Goal: Task Accomplishment & Management: Complete application form

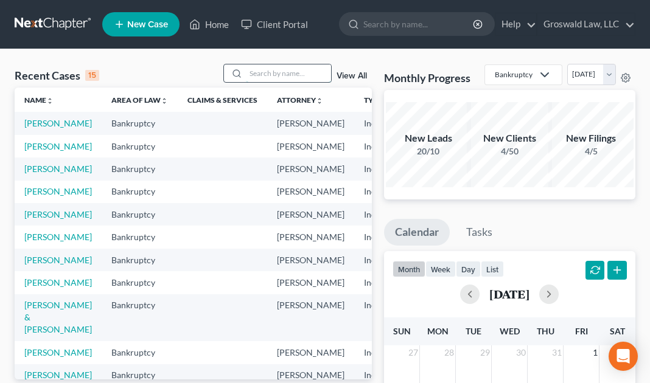
click at [281, 68] on input "search" at bounding box center [288, 73] width 85 height 18
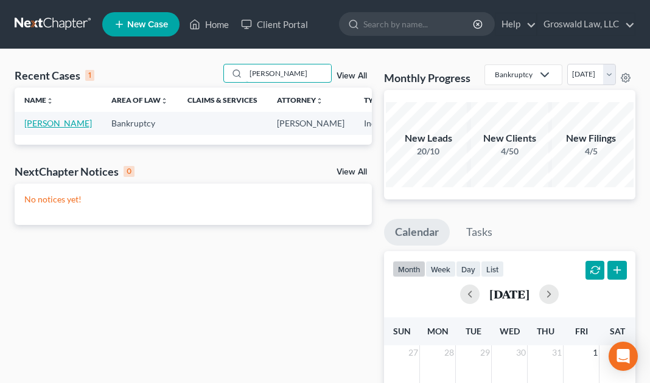
type input "[PERSON_NAME]"
click at [44, 128] on link "[PERSON_NAME]" at bounding box center [58, 123] width 68 height 10
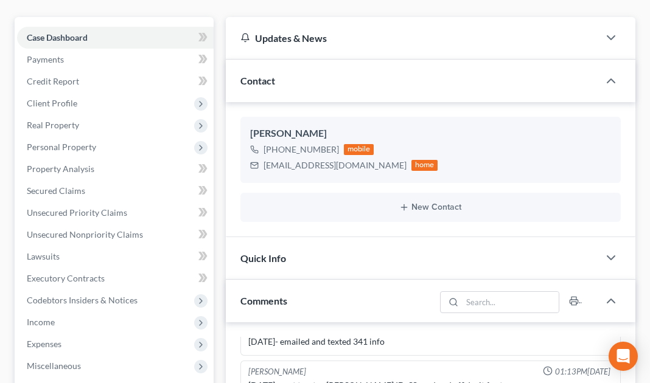
scroll to position [105, 0]
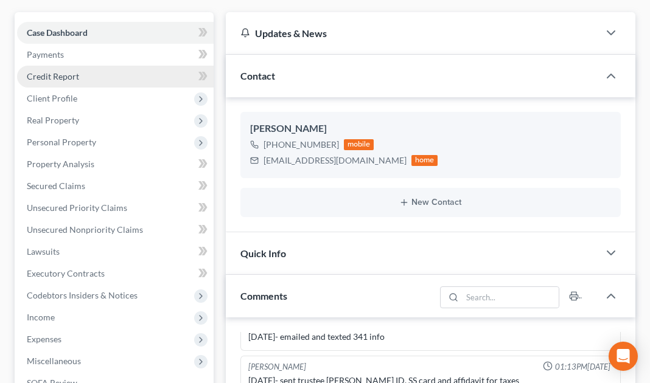
click at [57, 77] on span "Credit Report" at bounding box center [53, 76] width 52 height 10
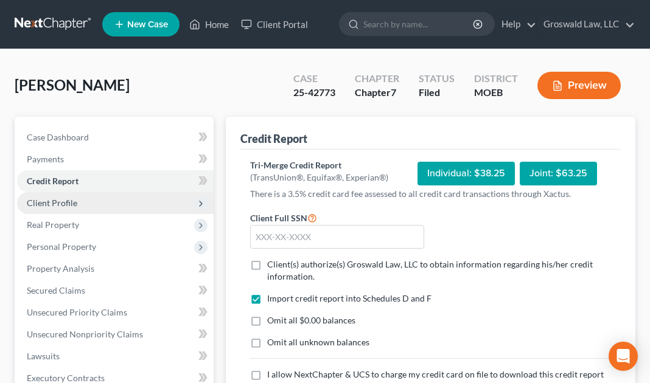
click at [49, 204] on span "Client Profile" at bounding box center [52, 203] width 50 height 10
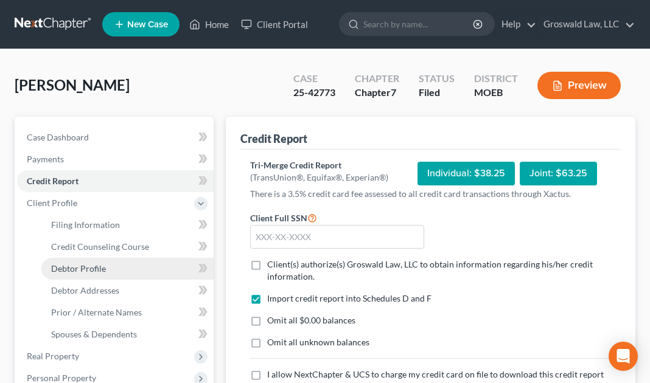
click at [79, 269] on span "Debtor Profile" at bounding box center [78, 268] width 55 height 10
select select "0"
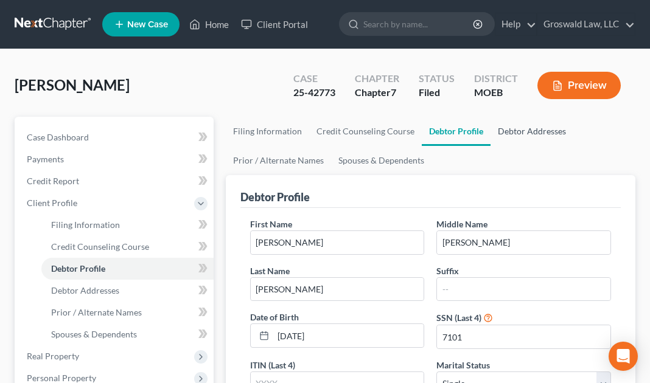
click at [533, 125] on link "Debtor Addresses" at bounding box center [531, 131] width 83 height 29
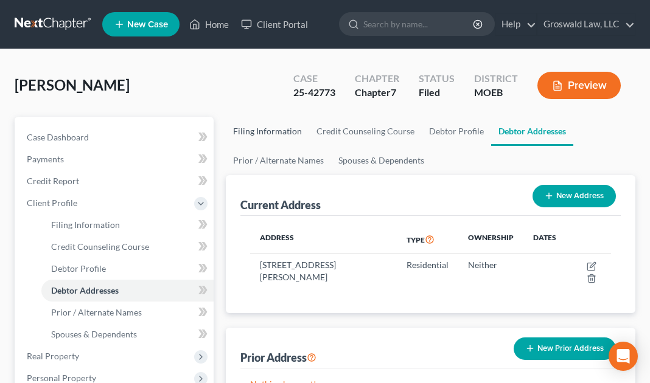
click at [247, 121] on link "Filing Information" at bounding box center [267, 131] width 83 height 29
select select "1"
select select "0"
select select "26"
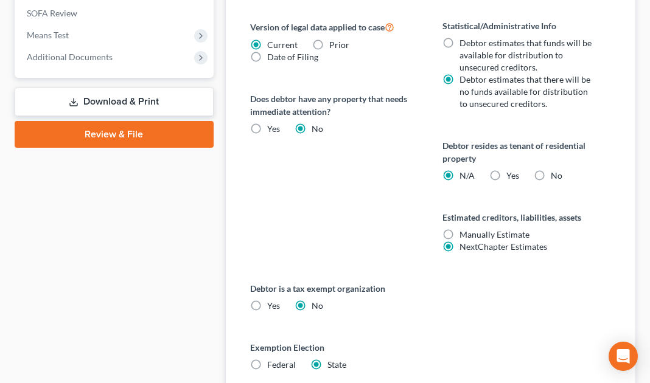
scroll to position [610, 0]
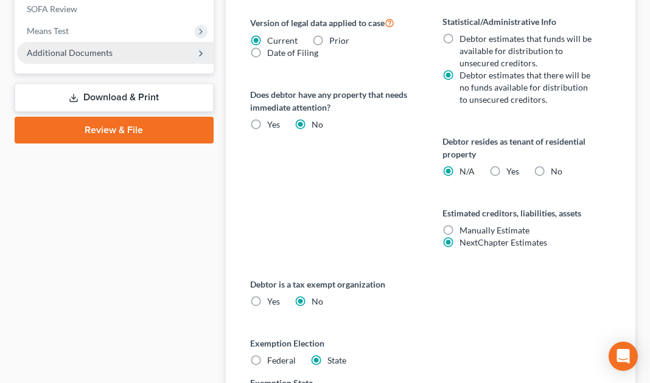
click at [86, 54] on span "Additional Documents" at bounding box center [70, 52] width 86 height 10
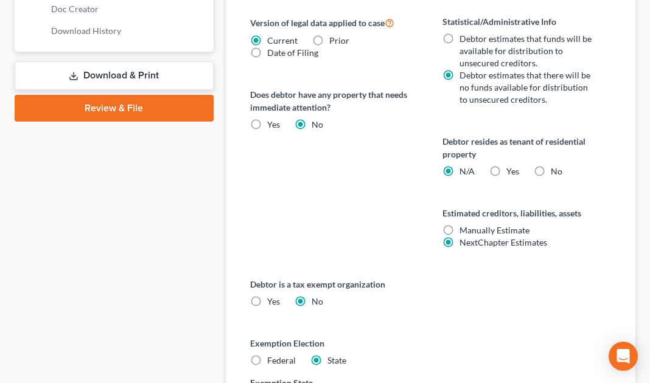
scroll to position [479, 0]
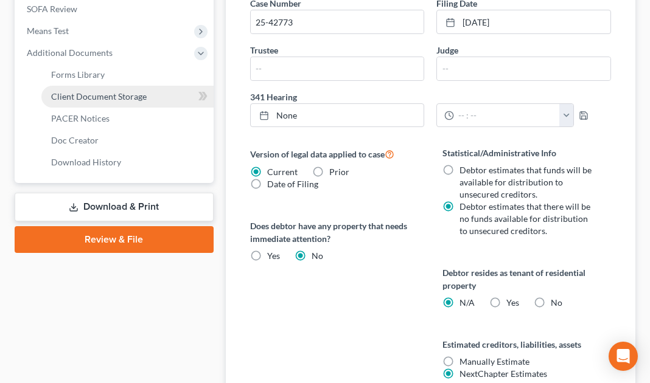
click at [86, 95] on span "Client Document Storage" at bounding box center [98, 96] width 95 height 10
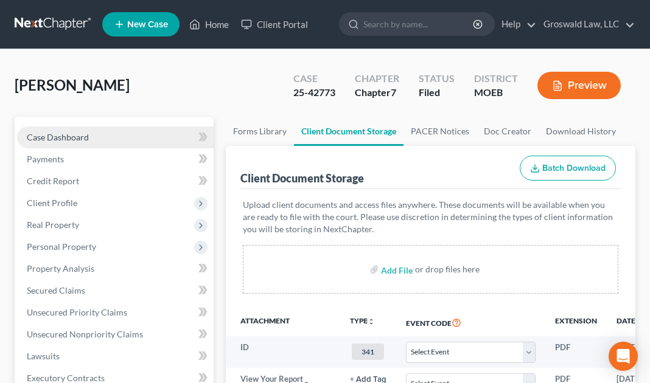
click at [76, 139] on span "Case Dashboard" at bounding box center [58, 137] width 62 height 10
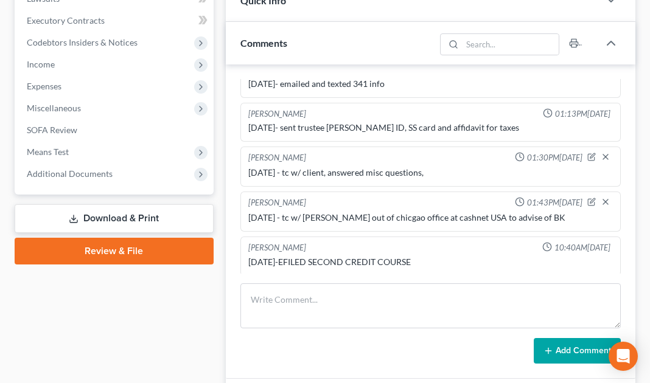
scroll to position [350, 0]
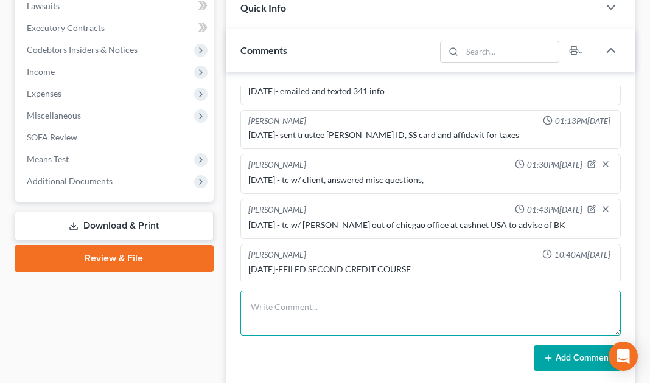
click at [275, 304] on textarea at bounding box center [430, 313] width 380 height 45
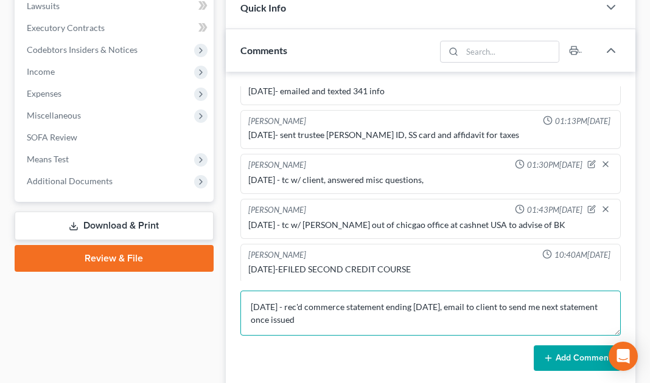
type textarea "[DATE] - rec'd commerce statement ending [DATE], email to client to send me nex…"
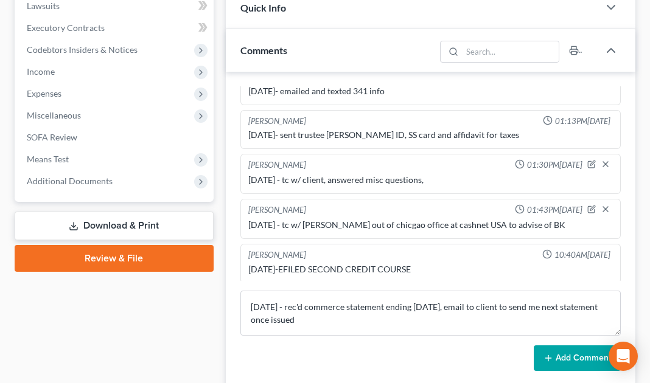
click at [584, 357] on button "Add Comment" at bounding box center [576, 358] width 87 height 26
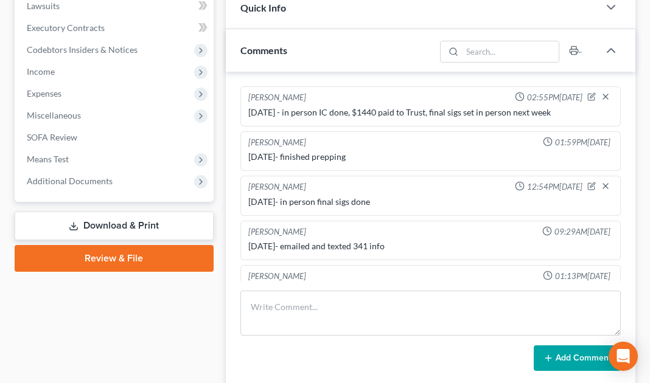
scroll to position [0, 0]
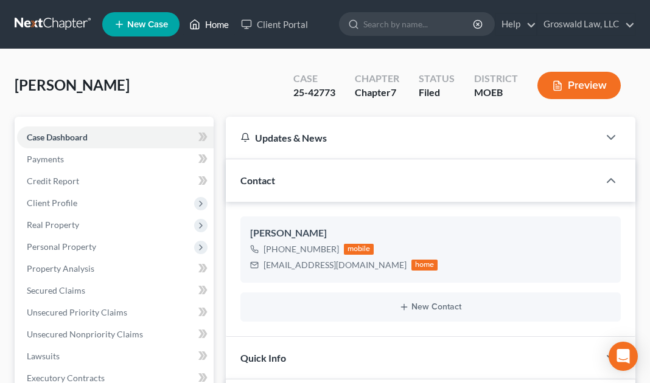
click at [209, 29] on link "Home" at bounding box center [209, 24] width 52 height 22
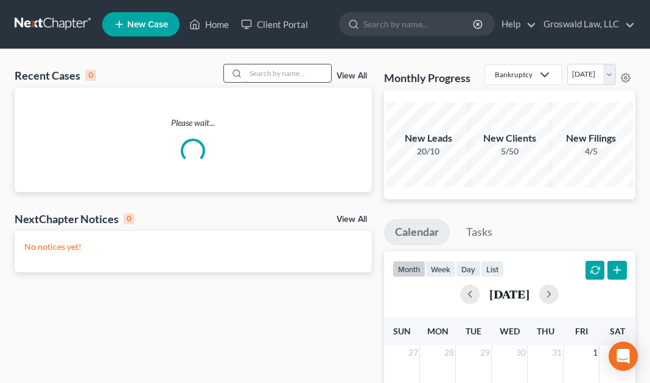
click at [277, 70] on input "search" at bounding box center [288, 73] width 85 height 18
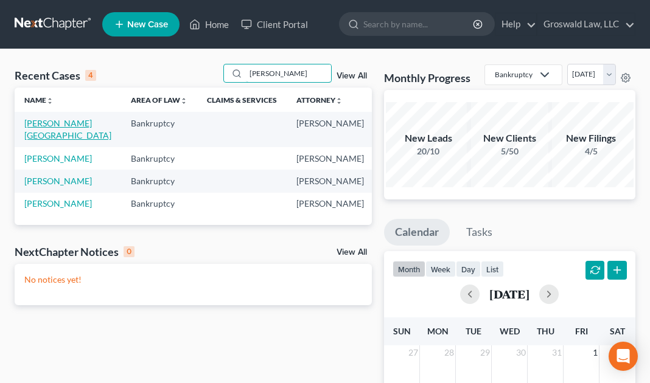
type input "[PERSON_NAME]"
click at [41, 121] on link "[PERSON_NAME][GEOGRAPHIC_DATA]" at bounding box center [67, 129] width 87 height 23
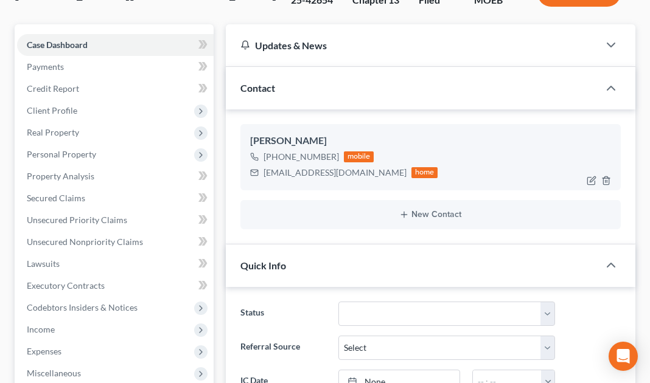
scroll to position [95, 0]
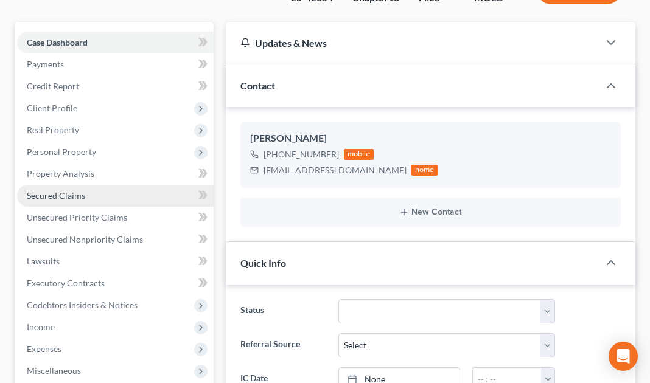
click at [60, 203] on link "Secured Claims" at bounding box center [115, 196] width 196 height 22
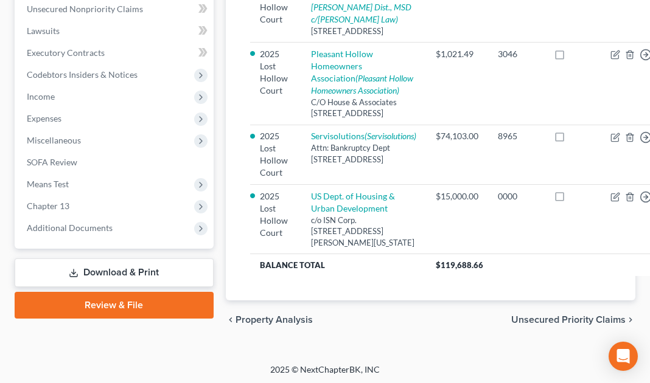
scroll to position [326, 0]
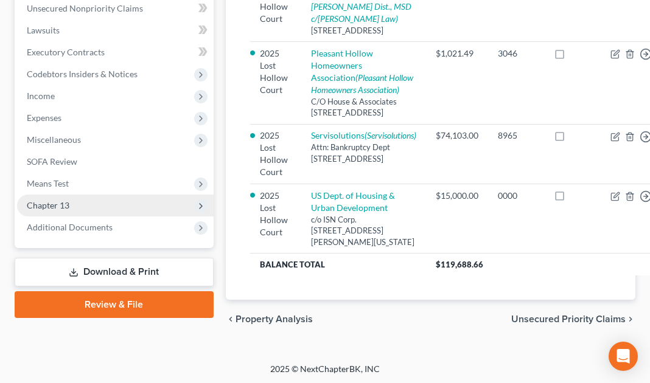
click at [66, 204] on span "Chapter 13" at bounding box center [48, 205] width 43 height 10
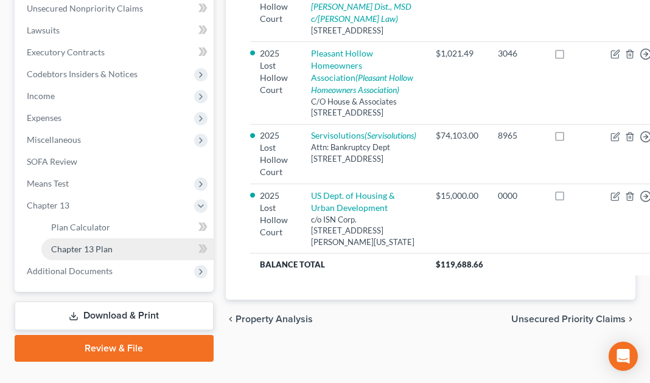
click at [88, 255] on link "Chapter 13 Plan" at bounding box center [127, 249] width 172 height 22
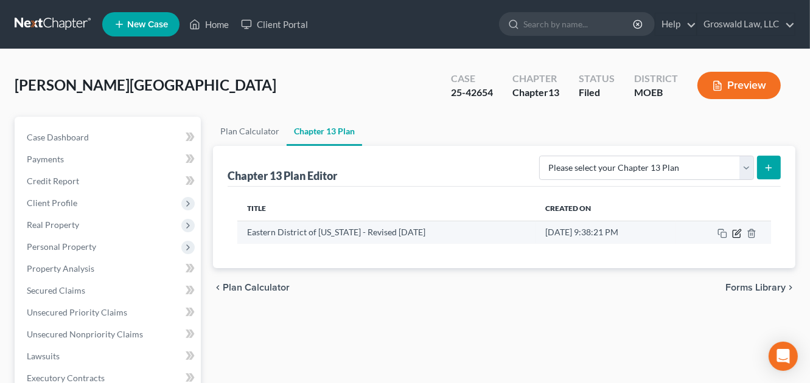
click at [658, 232] on icon "button" at bounding box center [737, 234] width 10 height 10
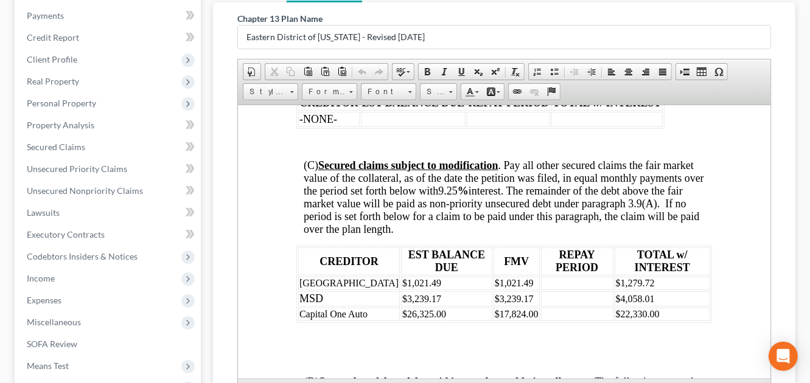
scroll to position [2439, 0]
click at [658, 186] on div "Chapter 13 Plan Name Eastern District of [US_STATE] - Revised [DATE] Rich Text …" at bounding box center [504, 229] width 582 height 454
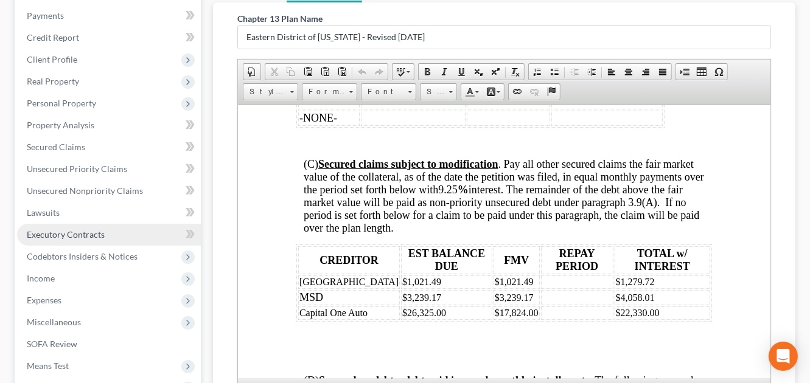
scroll to position [0, 0]
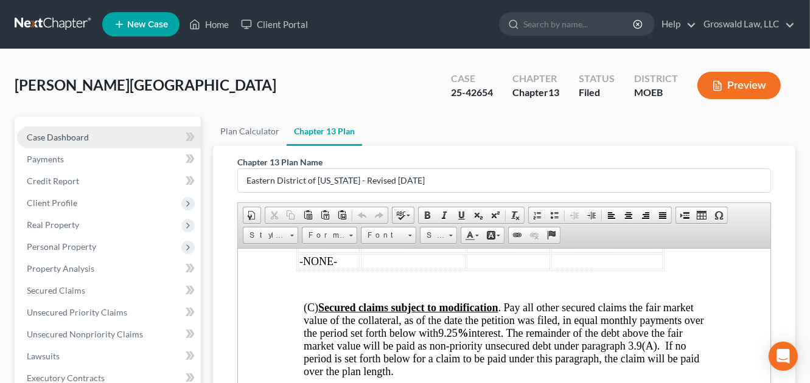
click at [56, 146] on link "Case Dashboard" at bounding box center [109, 138] width 184 height 22
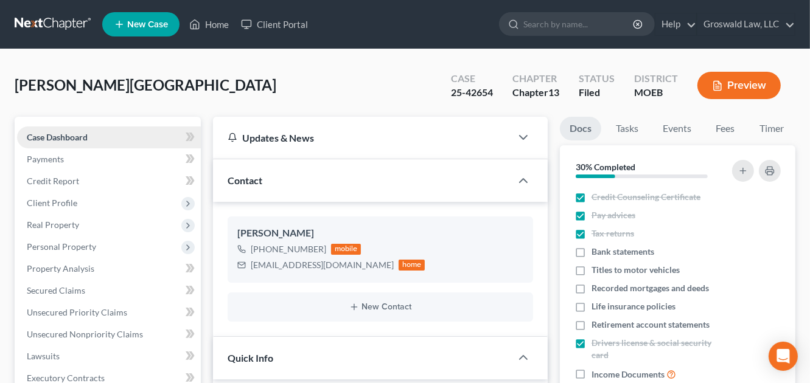
scroll to position [1209, 0]
click at [216, 29] on link "Home" at bounding box center [209, 24] width 52 height 22
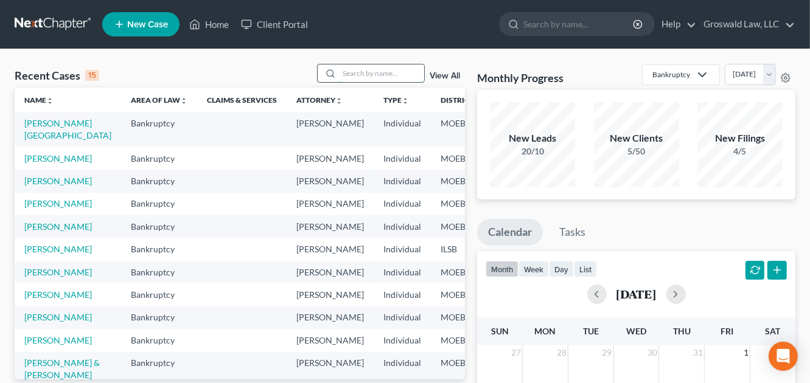
click at [367, 75] on input "search" at bounding box center [381, 73] width 85 height 18
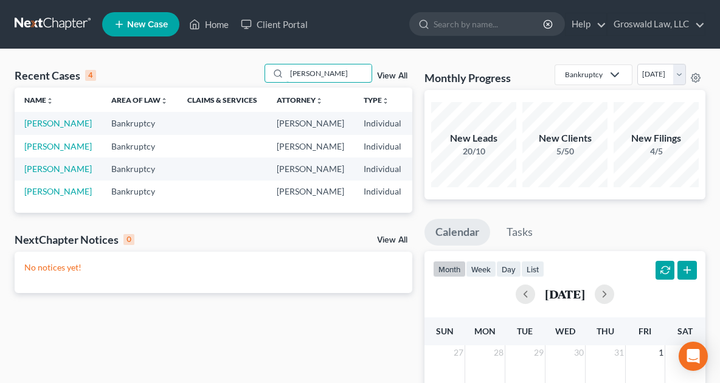
drag, startPoint x: 324, startPoint y: 68, endPoint x: 176, endPoint y: 63, distance: 147.9
click at [176, 63] on div "Recent Cases 4 [PERSON_NAME] View All Name unfold_more expand_more expand_less …" at bounding box center [360, 364] width 720 height 631
type input "n"
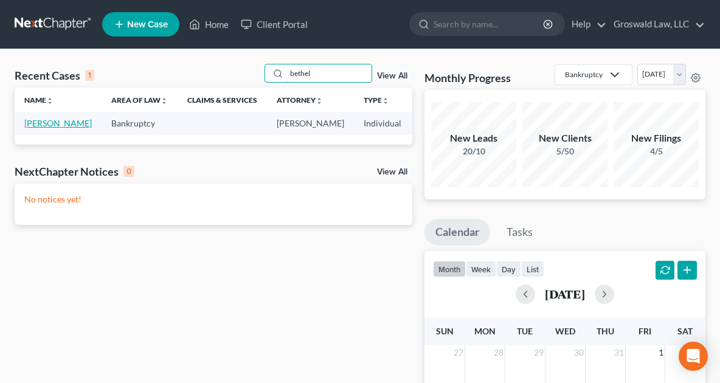
type input "bethel"
click at [44, 126] on link "[PERSON_NAME]" at bounding box center [58, 123] width 68 height 10
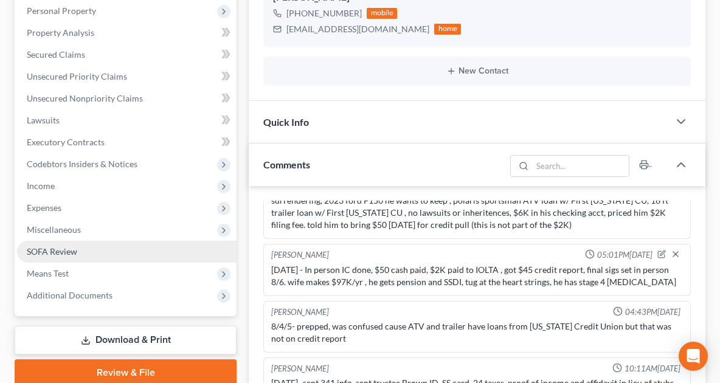
scroll to position [236, 0]
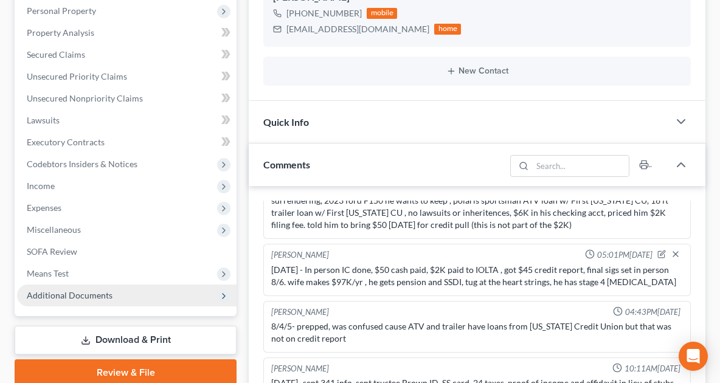
click at [92, 294] on span "Additional Documents" at bounding box center [70, 295] width 86 height 10
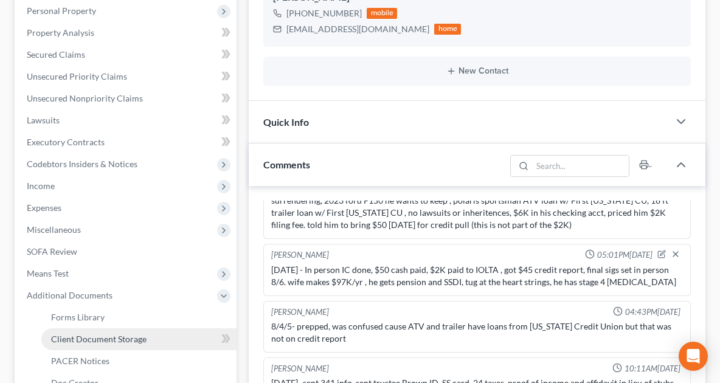
click at [85, 342] on span "Client Document Storage" at bounding box center [98, 339] width 95 height 10
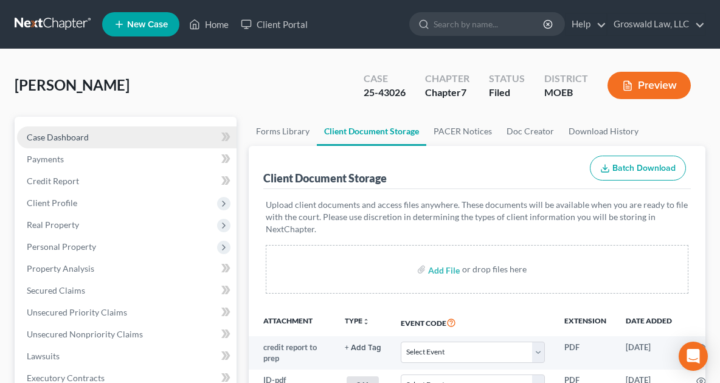
click at [146, 145] on link "Case Dashboard" at bounding box center [127, 138] width 220 height 22
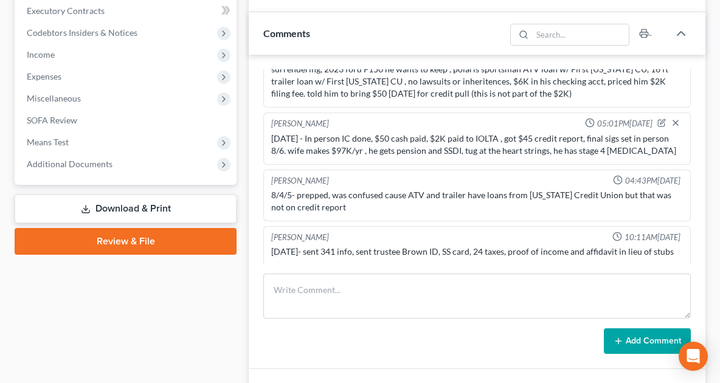
scroll to position [363, 0]
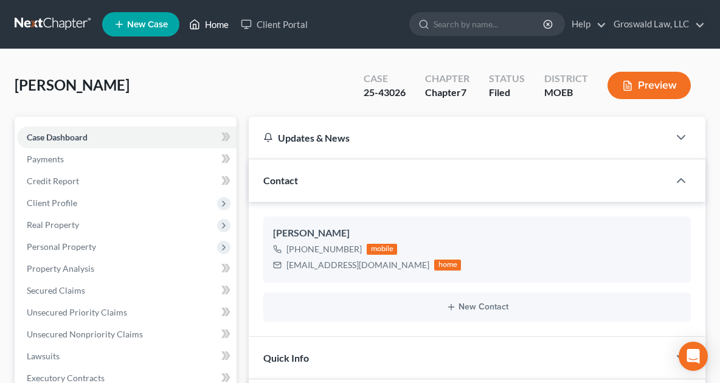
click at [224, 23] on link "Home" at bounding box center [209, 24] width 52 height 22
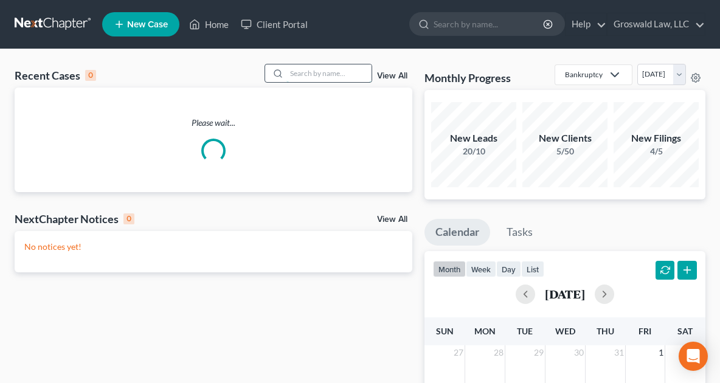
click at [320, 75] on input "search" at bounding box center [328, 73] width 85 height 18
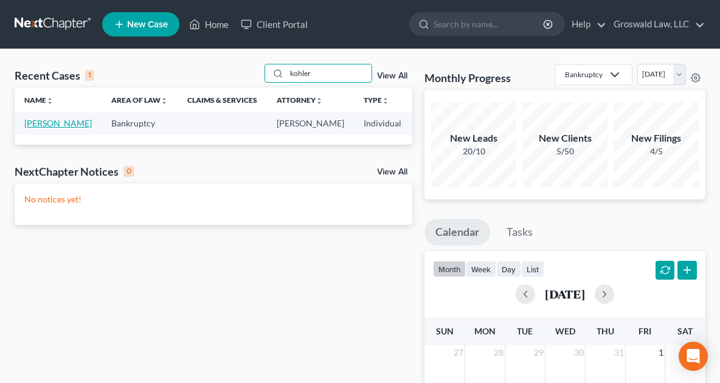
type input "kohler"
click at [44, 128] on link "[PERSON_NAME]" at bounding box center [58, 123] width 68 height 10
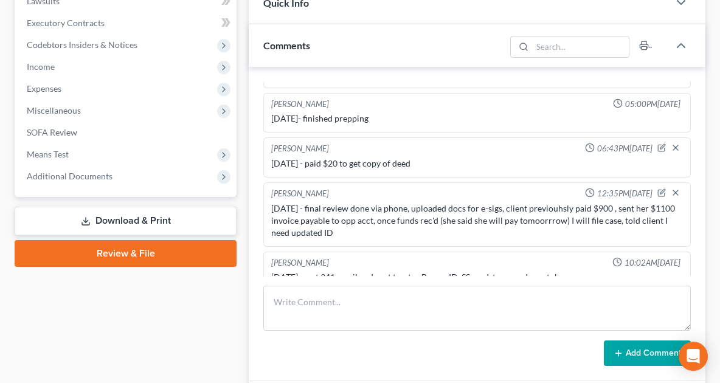
scroll to position [356, 0]
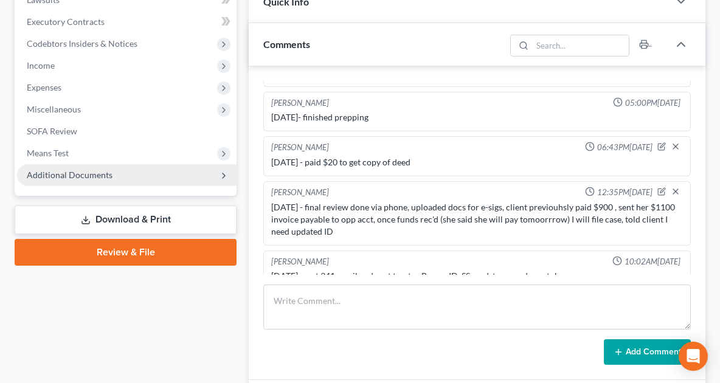
click at [77, 175] on span "Additional Documents" at bounding box center [70, 175] width 86 height 10
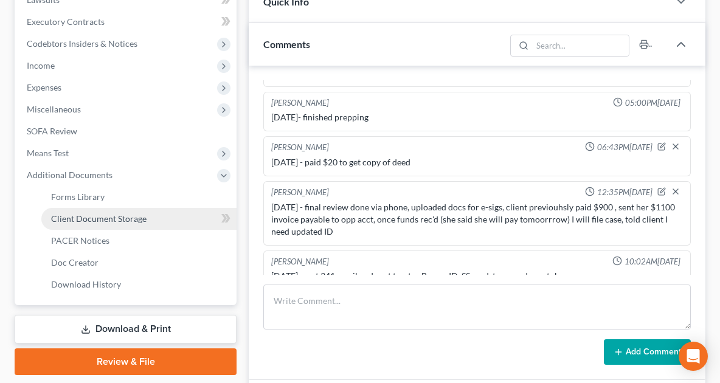
click at [103, 219] on span "Client Document Storage" at bounding box center [98, 219] width 95 height 10
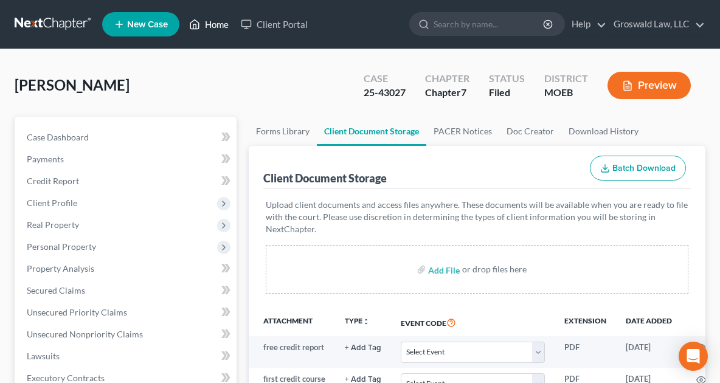
click at [212, 26] on link "Home" at bounding box center [209, 24] width 52 height 22
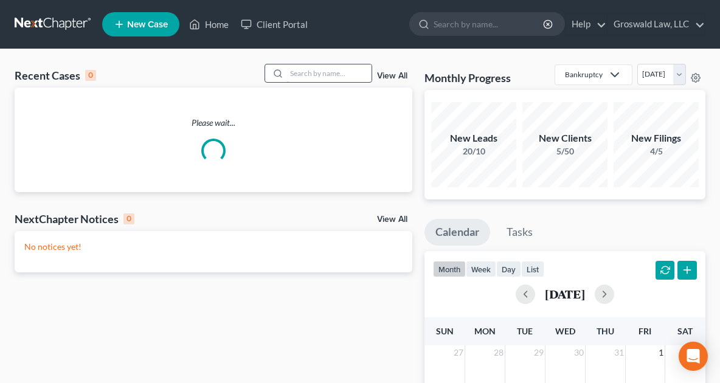
click at [324, 80] on input "search" at bounding box center [328, 73] width 85 height 18
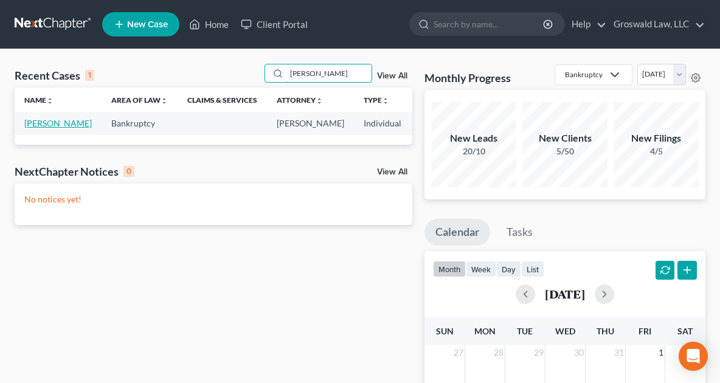
type input "[PERSON_NAME]"
click at [27, 128] on link "[PERSON_NAME]" at bounding box center [58, 123] width 68 height 10
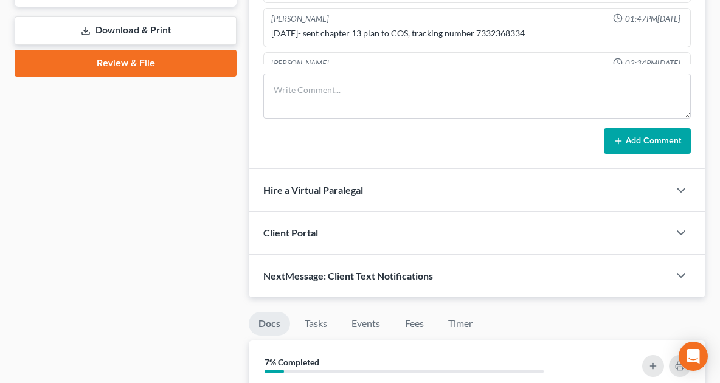
scroll to position [115, 0]
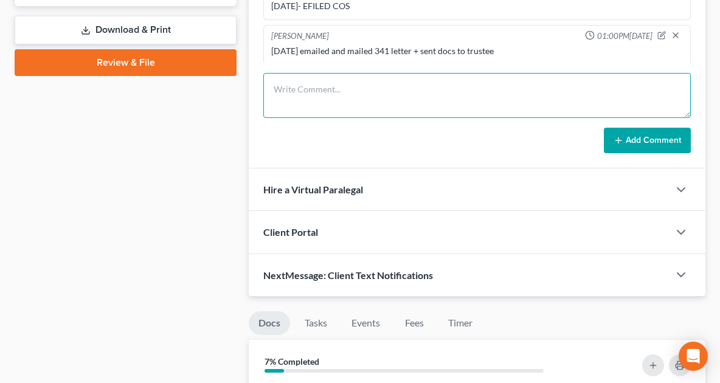
click at [341, 100] on textarea at bounding box center [477, 95] width 428 height 45
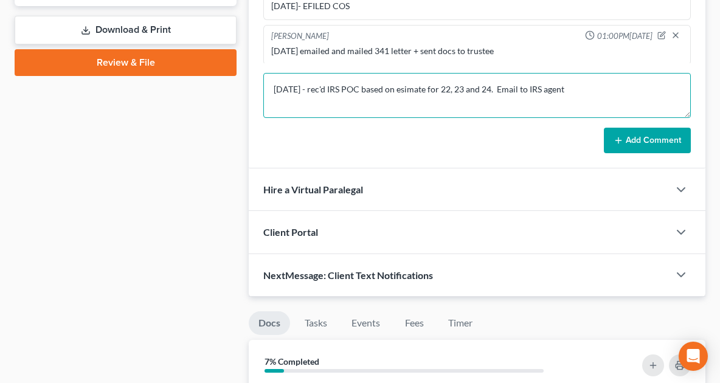
paste textarea "[PERSON_NAME][EMAIL_ADDRESS][PERSON_NAME][DOMAIN_NAME]"
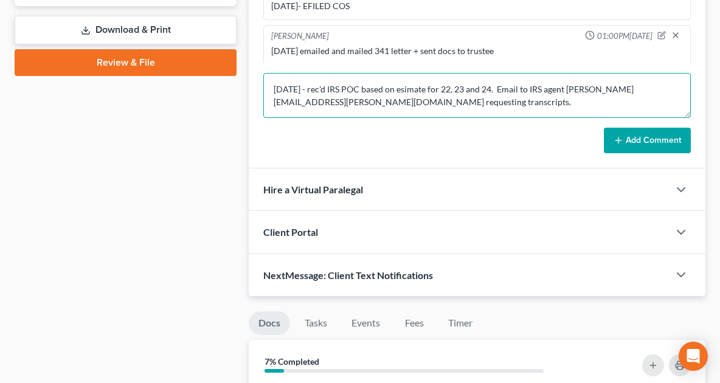
type textarea "[DATE] - rec'd IRS POC based on esimate for 22, 23 and 24. Email to IRS agent […"
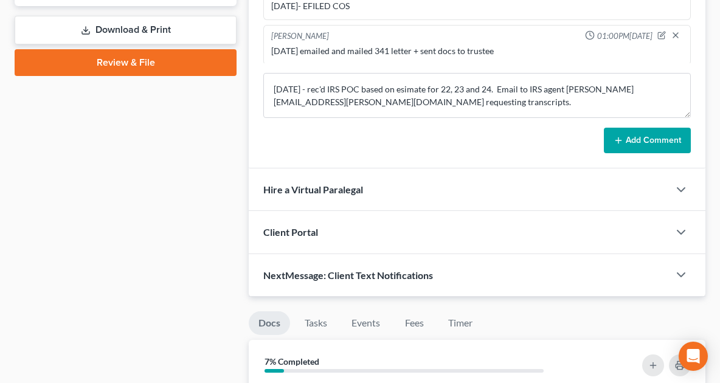
click at [637, 145] on button "Add Comment" at bounding box center [647, 141] width 87 height 26
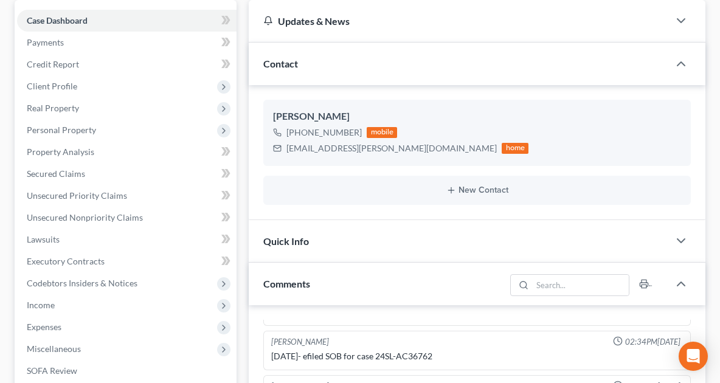
scroll to position [0, 0]
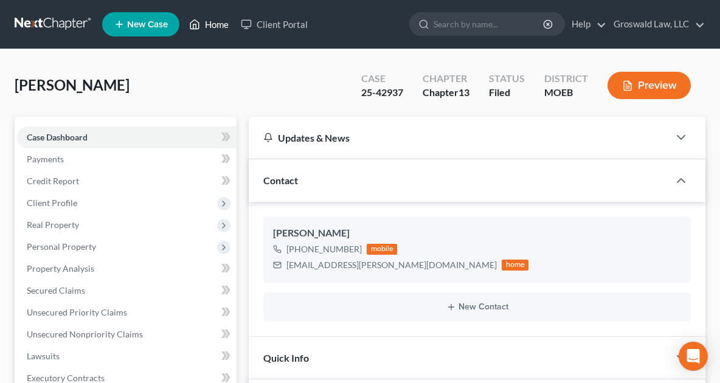
click at [204, 18] on link "Home" at bounding box center [209, 24] width 52 height 22
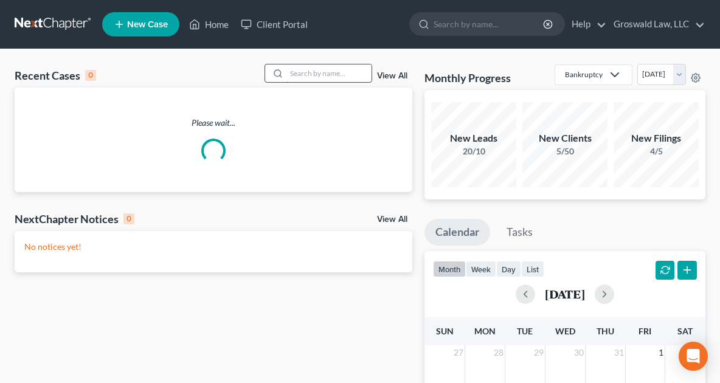
click at [310, 78] on input "search" at bounding box center [328, 73] width 85 height 18
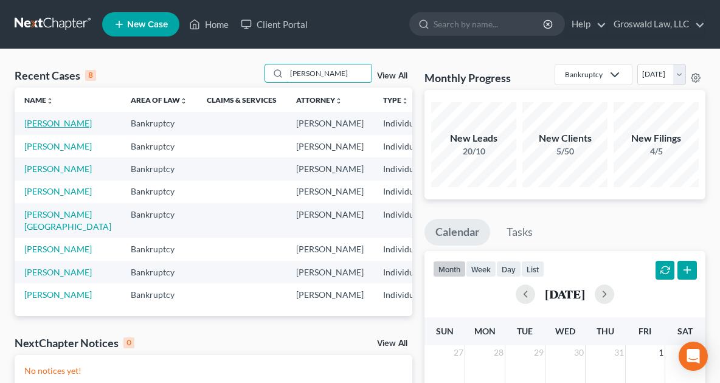
type input "[PERSON_NAME]"
click at [47, 128] on link "[PERSON_NAME]" at bounding box center [58, 123] width 68 height 10
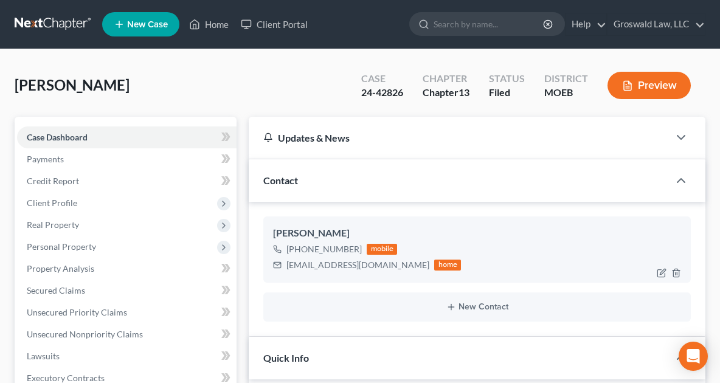
scroll to position [407, 0]
drag, startPoint x: 393, startPoint y: 268, endPoint x: 282, endPoint y: 268, distance: 111.3
click at [282, 268] on div "[EMAIL_ADDRESS][DOMAIN_NAME] home" at bounding box center [367, 265] width 188 height 16
copy div "[EMAIL_ADDRESS][DOMAIN_NAME]"
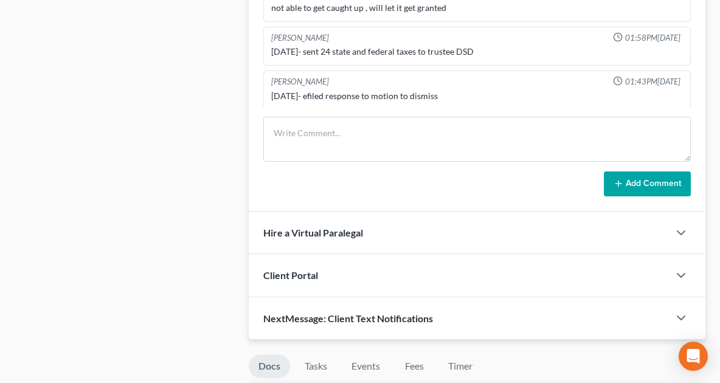
scroll to position [691, 0]
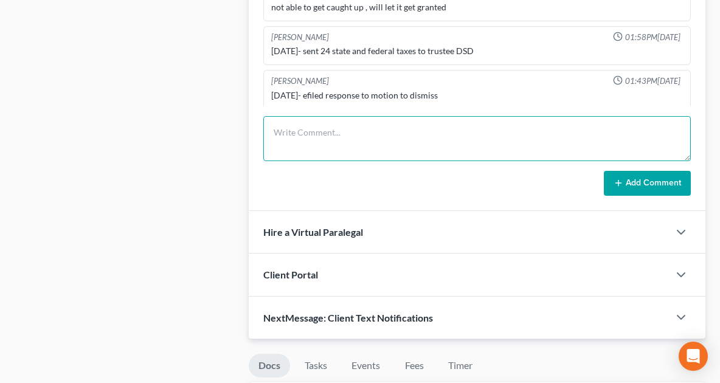
click at [337, 136] on textarea at bounding box center [477, 138] width 428 height 45
type textarea "[DATE] - email to client re MTD"
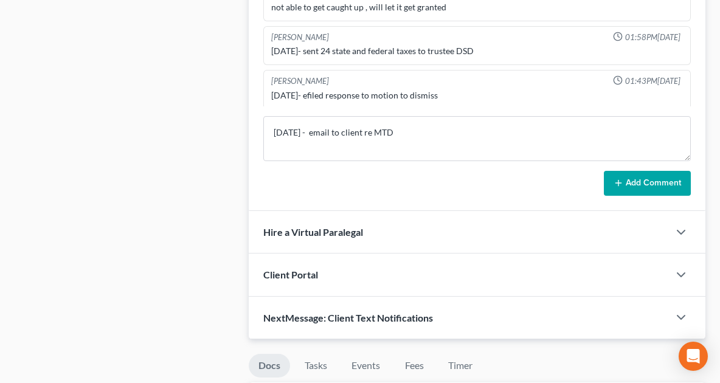
click at [626, 177] on button "Add Comment" at bounding box center [647, 184] width 87 height 26
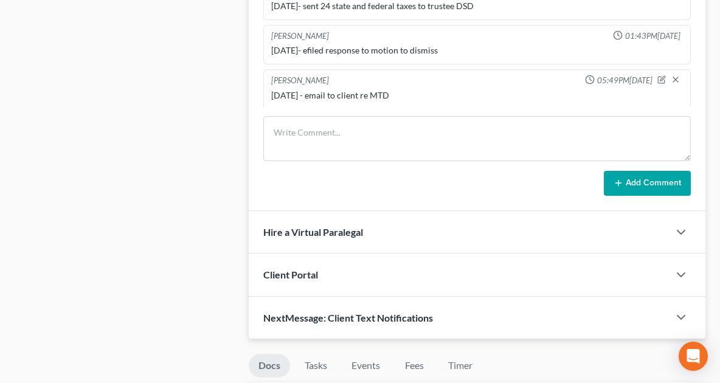
scroll to position [0, 0]
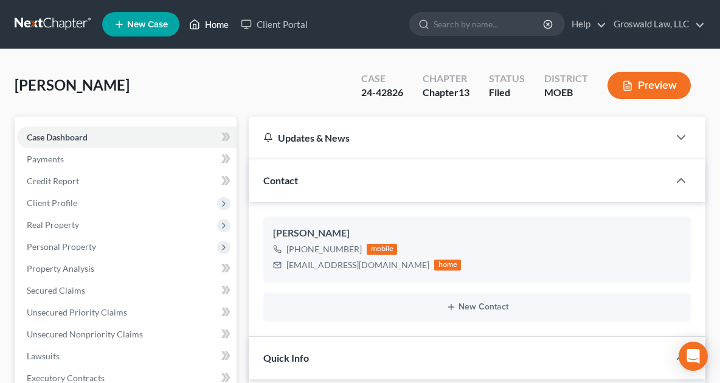
click at [214, 21] on link "Home" at bounding box center [209, 24] width 52 height 22
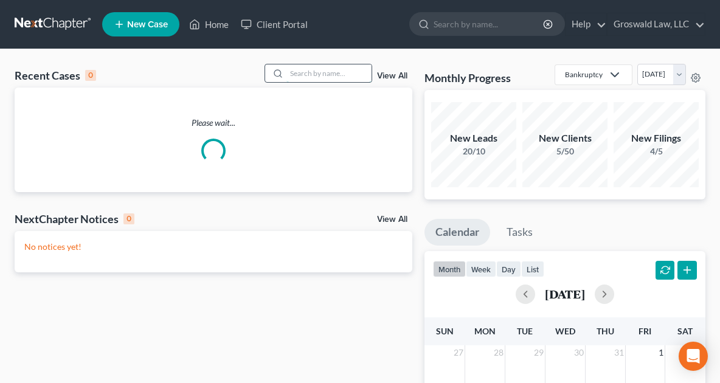
click at [345, 76] on input "search" at bounding box center [328, 73] width 85 height 18
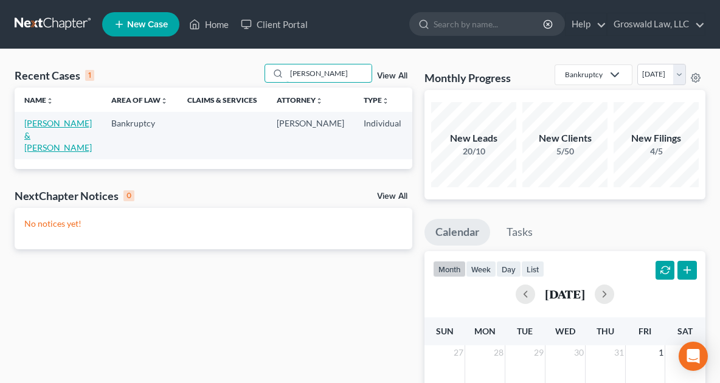
type input "[PERSON_NAME]"
click at [34, 143] on link "[PERSON_NAME] & [PERSON_NAME]" at bounding box center [58, 135] width 68 height 35
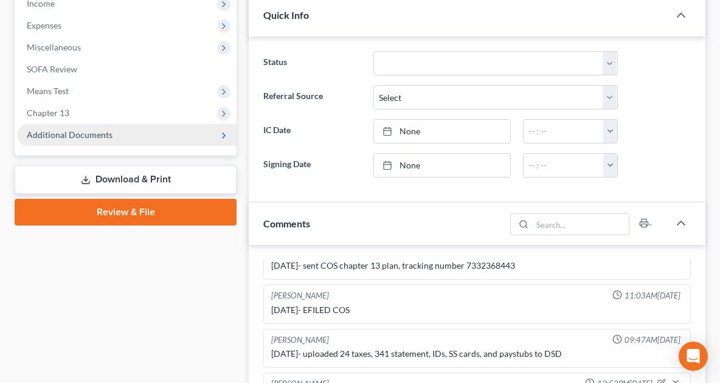
scroll to position [420, 0]
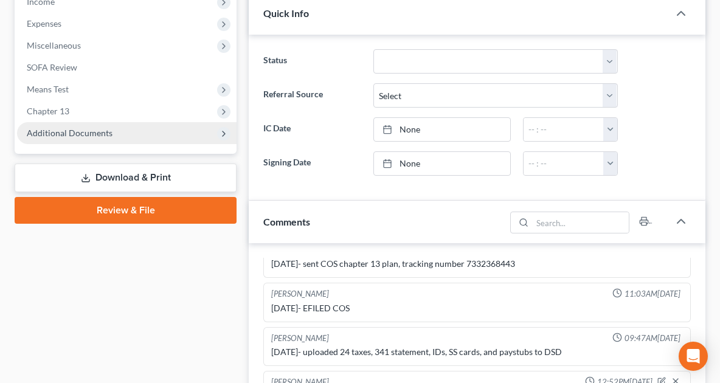
click at [102, 130] on span "Additional Documents" at bounding box center [70, 133] width 86 height 10
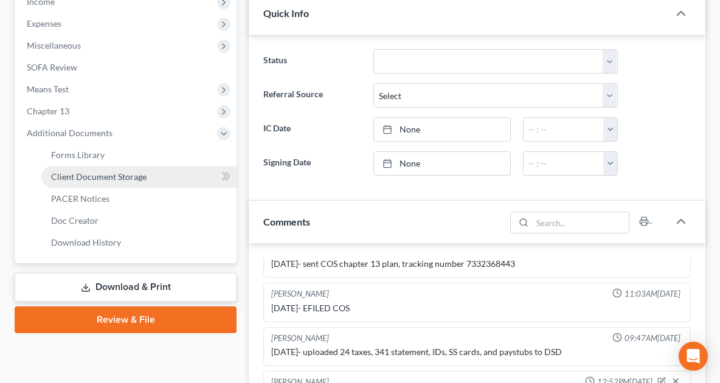
click at [102, 176] on span "Client Document Storage" at bounding box center [98, 177] width 95 height 10
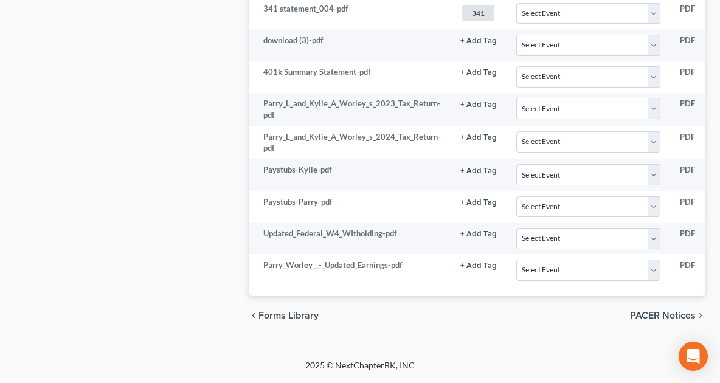
scroll to position [883, 0]
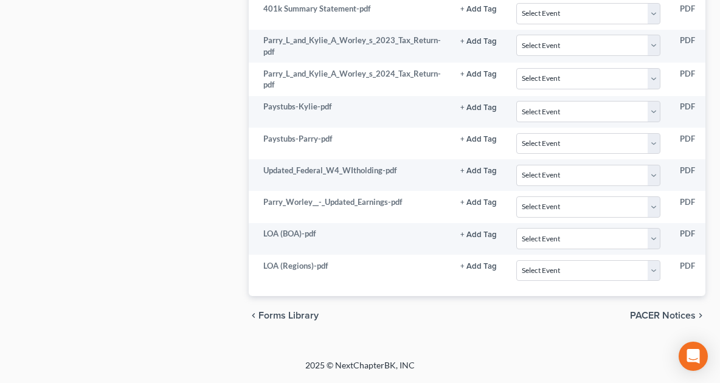
scroll to position [0, 0]
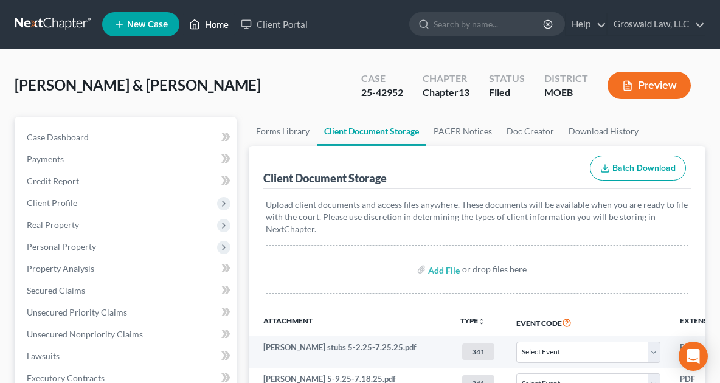
click at [200, 21] on icon at bounding box center [194, 24] width 11 height 15
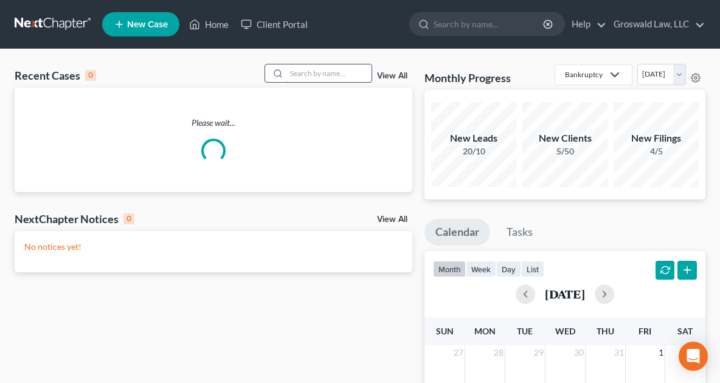
click at [344, 71] on input "search" at bounding box center [328, 73] width 85 height 18
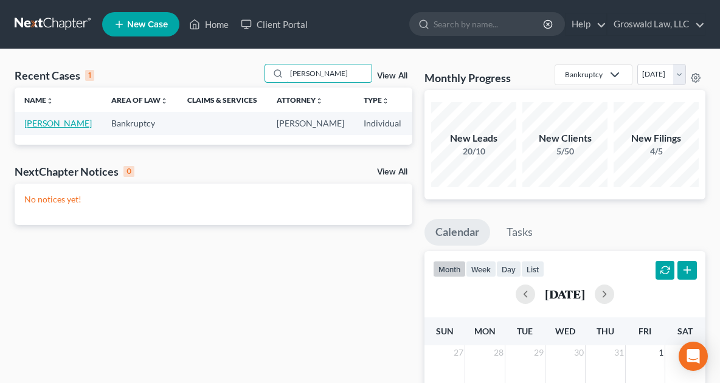
type input "[PERSON_NAME]"
click at [44, 128] on link "[PERSON_NAME]" at bounding box center [58, 123] width 68 height 10
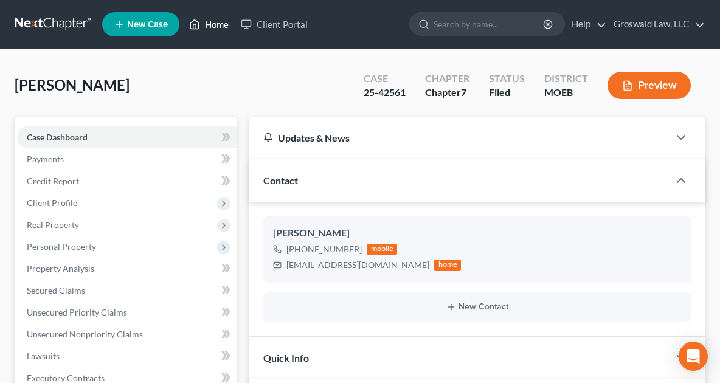
click at [215, 21] on link "Home" at bounding box center [209, 24] width 52 height 22
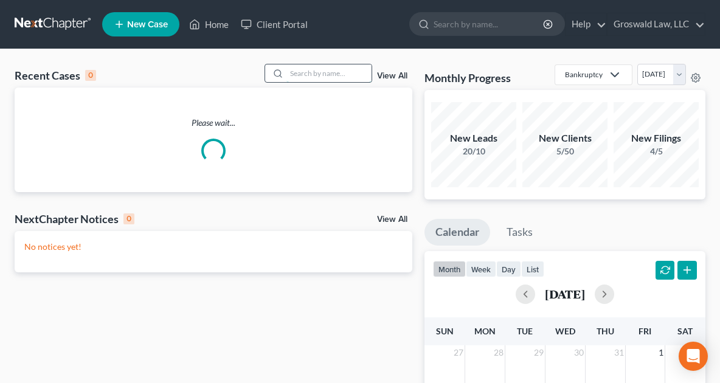
click at [343, 72] on input "search" at bounding box center [328, 73] width 85 height 18
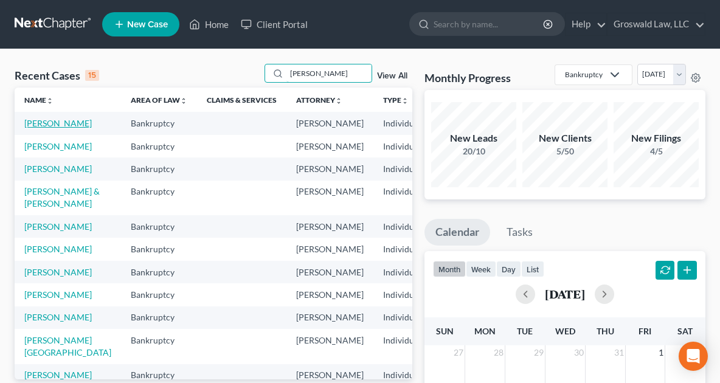
type input "[PERSON_NAME]"
click at [44, 128] on link "[PERSON_NAME]" at bounding box center [58, 123] width 68 height 10
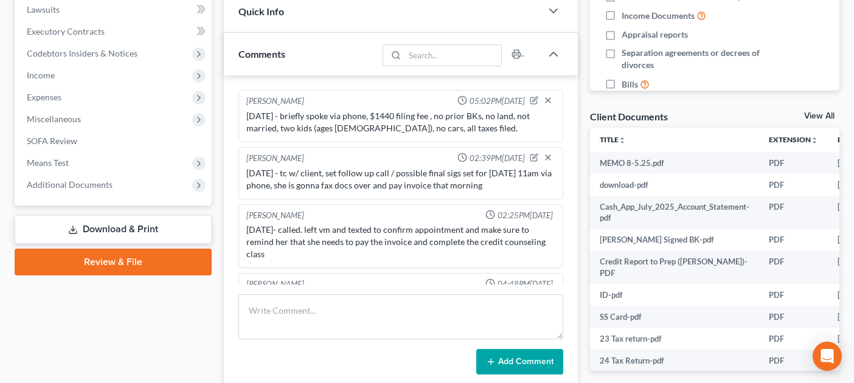
scroll to position [355, 0]
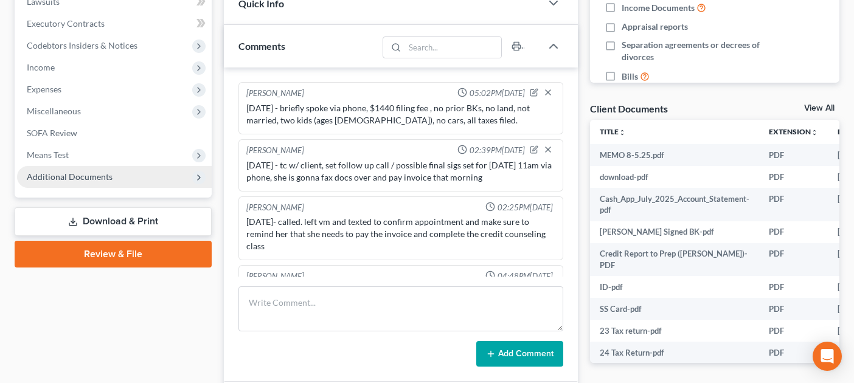
click at [70, 178] on span "Additional Documents" at bounding box center [70, 177] width 86 height 10
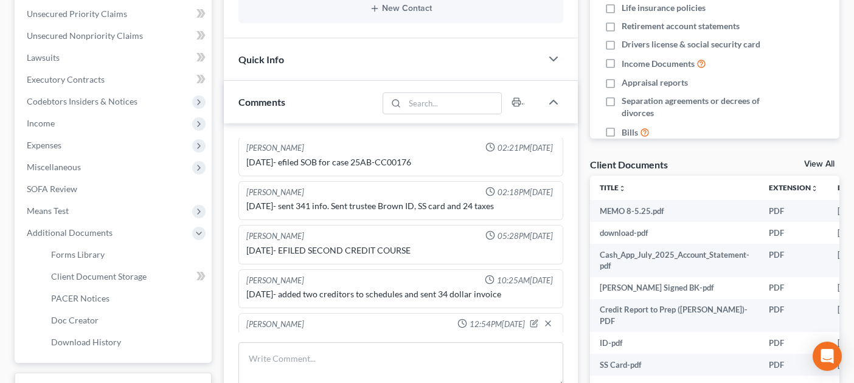
scroll to position [302, 0]
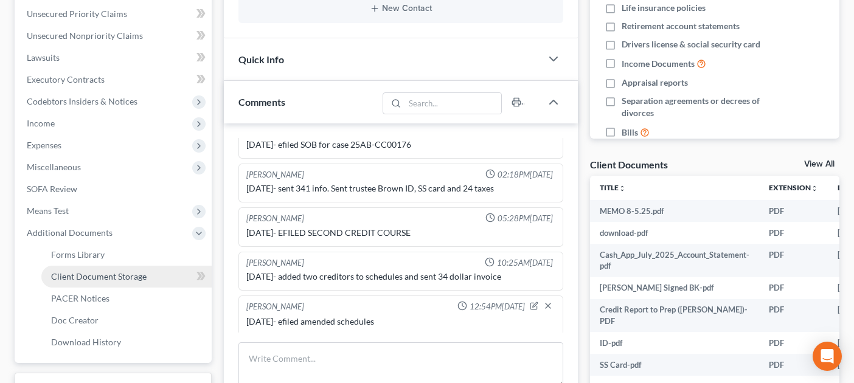
click at [95, 270] on link "Client Document Storage" at bounding box center [126, 277] width 170 height 22
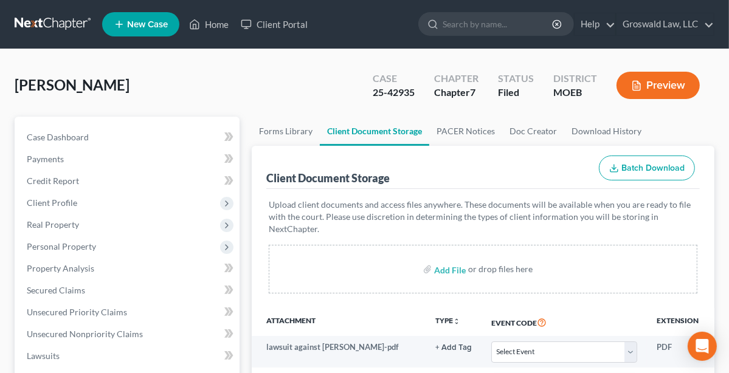
click at [406, 92] on div "25-42935" at bounding box center [394, 93] width 42 height 14
copy div "42935"
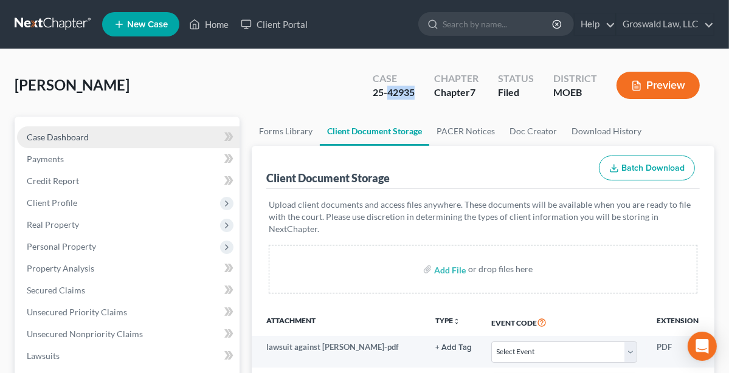
click at [91, 135] on link "Case Dashboard" at bounding box center [128, 138] width 223 height 22
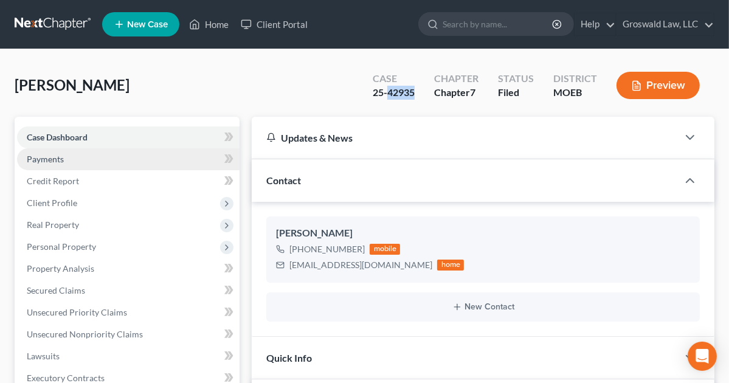
scroll to position [339, 0]
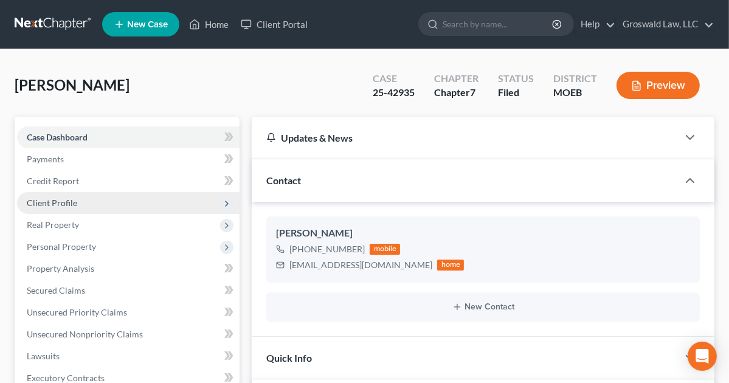
click at [49, 205] on span "Client Profile" at bounding box center [52, 203] width 50 height 10
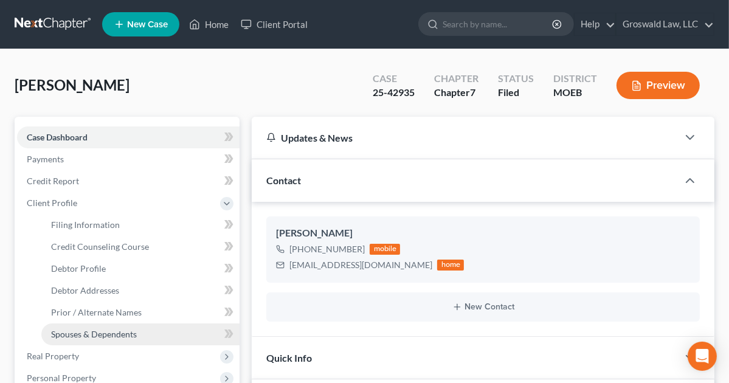
click at [94, 330] on span "Spouses & Dependents" at bounding box center [94, 334] width 86 height 10
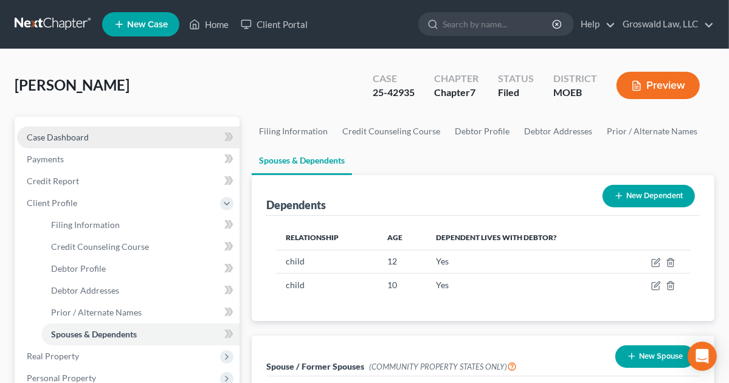
click at [44, 133] on span "Case Dashboard" at bounding box center [58, 137] width 62 height 10
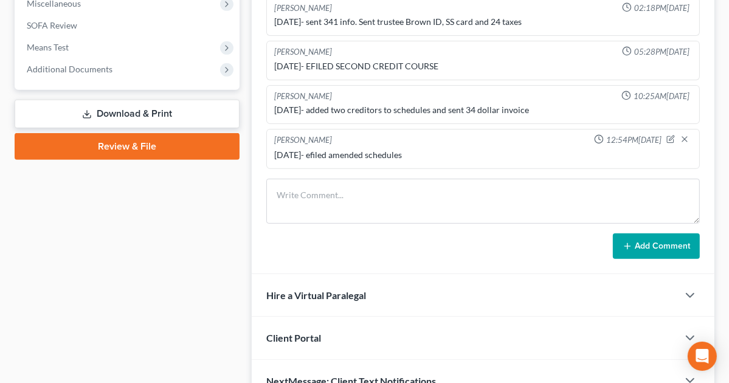
scroll to position [489, 0]
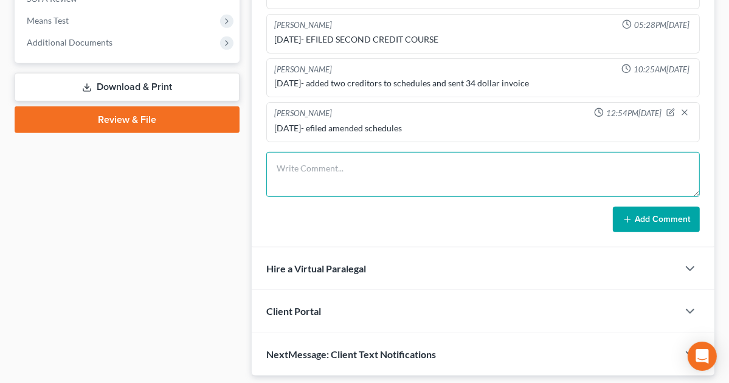
click at [266, 173] on textarea at bounding box center [483, 174] width 434 height 45
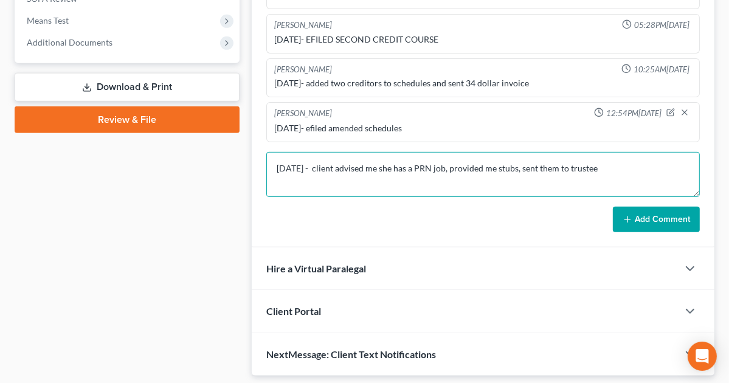
type textarea "[DATE] - client advised me she has a PRN job, provided me stubs, sent them to t…"
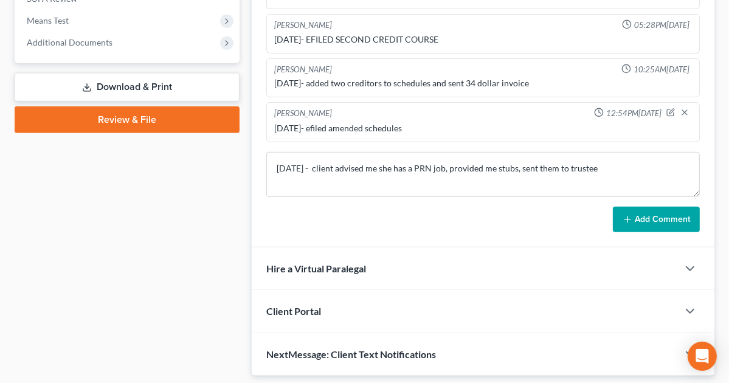
click at [613, 211] on button "Add Comment" at bounding box center [656, 220] width 87 height 26
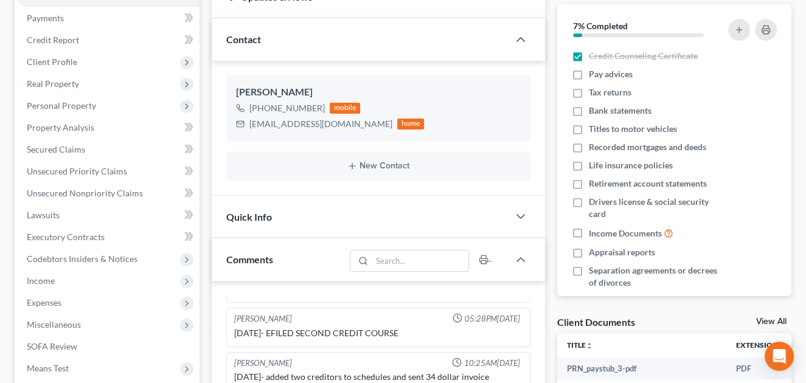
scroll to position [0, 0]
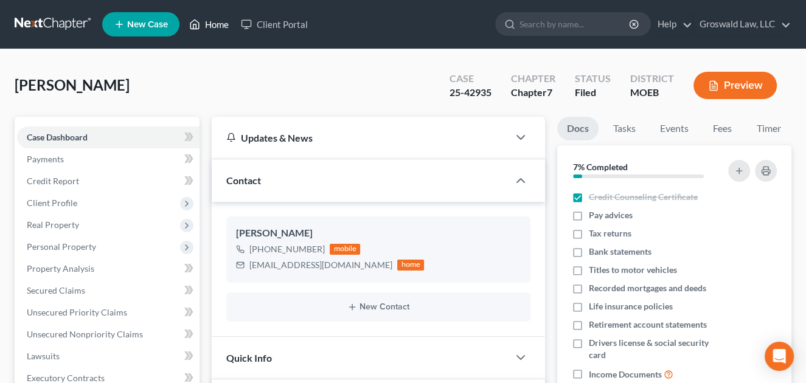
click at [204, 33] on link "Home" at bounding box center [209, 24] width 52 height 22
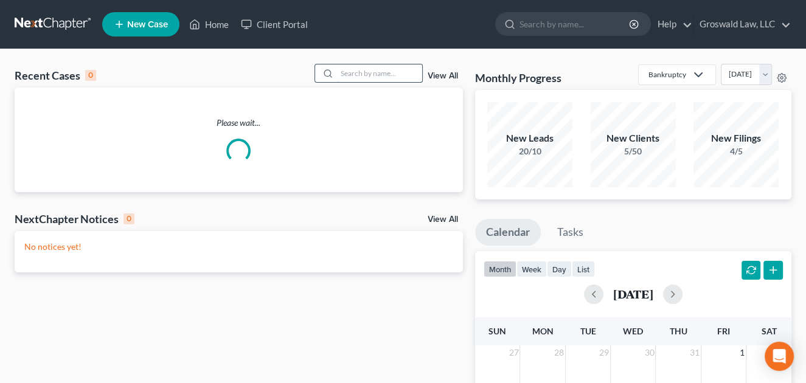
click at [358, 76] on input "search" at bounding box center [379, 73] width 85 height 18
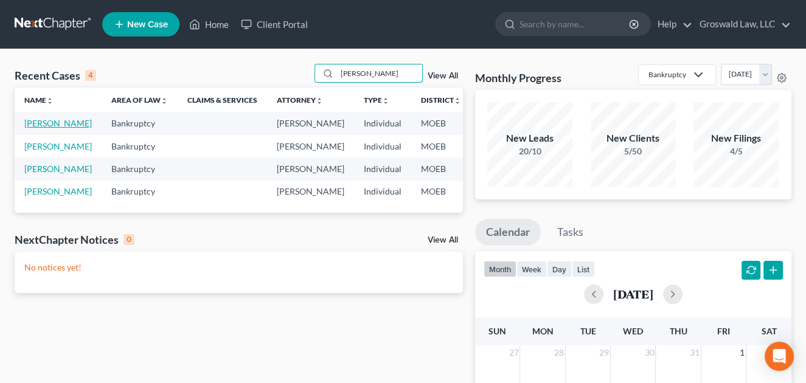
type input "[PERSON_NAME]"
click at [30, 128] on link "[PERSON_NAME]" at bounding box center [58, 123] width 68 height 10
select select "6"
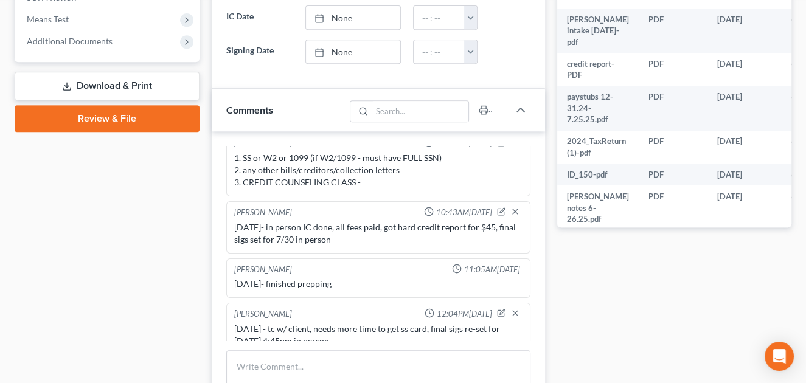
scroll to position [460, 0]
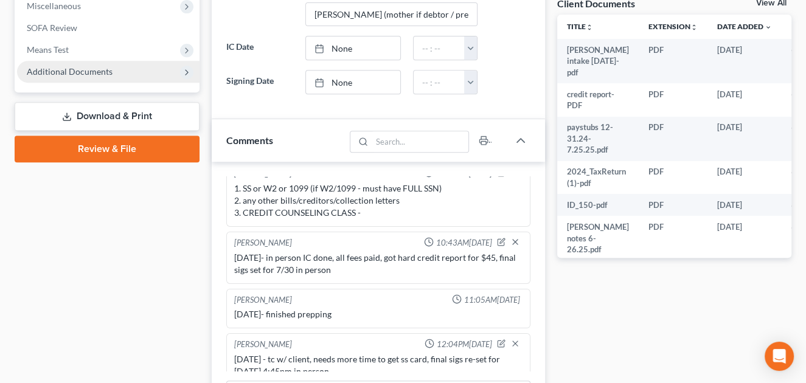
click at [108, 71] on span "Additional Documents" at bounding box center [70, 71] width 86 height 10
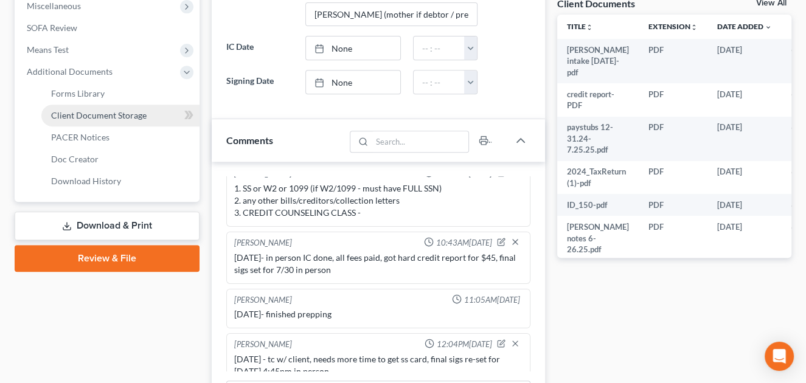
click at [117, 121] on link "Client Document Storage" at bounding box center [120, 116] width 158 height 22
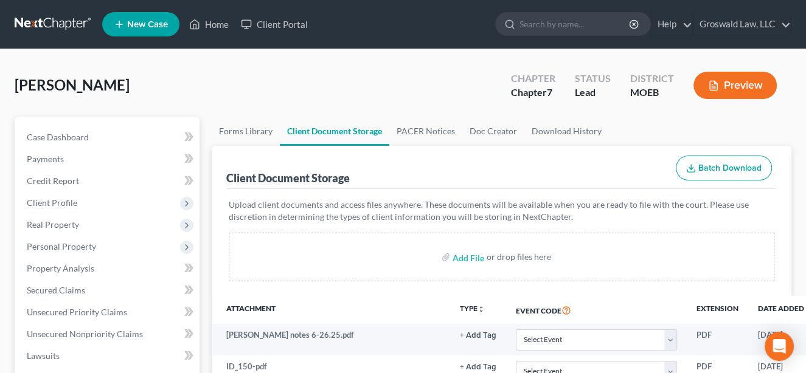
click at [466, 97] on div "[PERSON_NAME] Upgraded Chapter Chapter 7 Status Lead District MOEB Preview" at bounding box center [403, 90] width 777 height 53
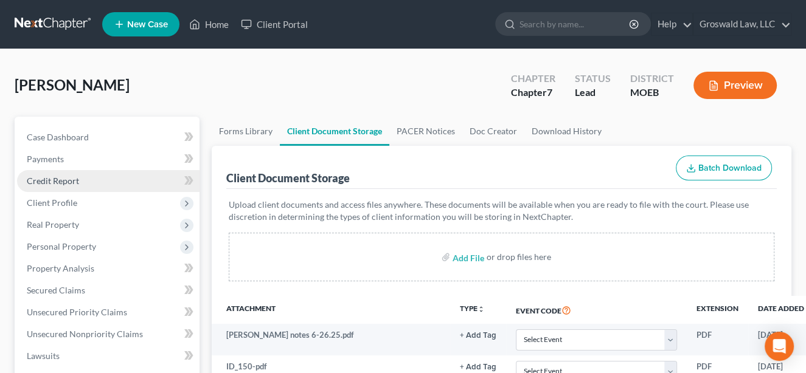
click at [79, 182] on link "Credit Report" at bounding box center [108, 181] width 182 height 22
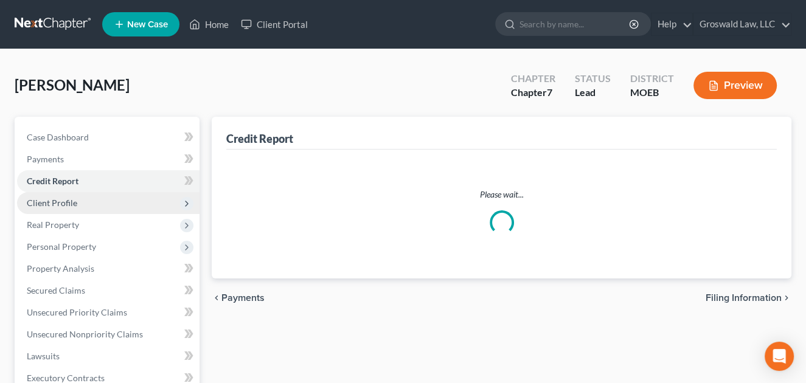
click at [66, 201] on span "Client Profile" at bounding box center [52, 203] width 50 height 10
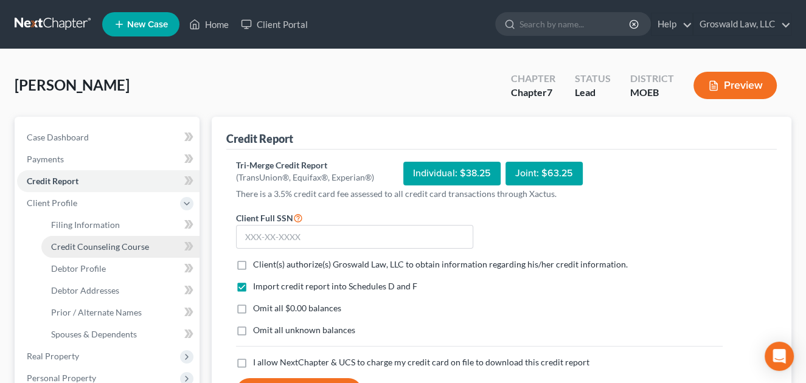
click at [82, 250] on span "Credit Counseling Course" at bounding box center [100, 246] width 98 height 10
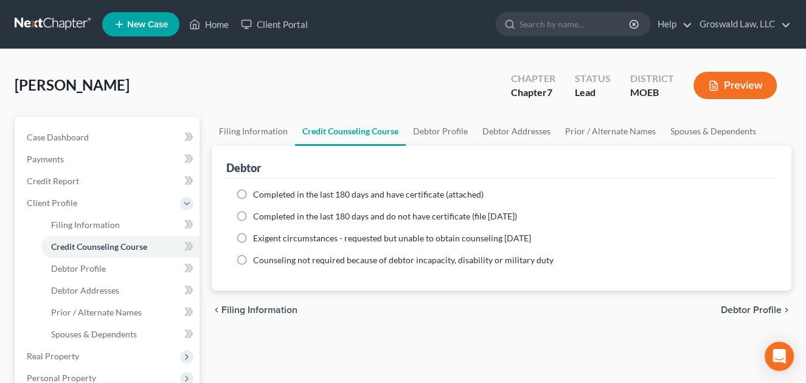
click at [298, 201] on ng-include "Completed in the last 180 days and have certificate (attached) Date Completed N…" at bounding box center [501, 228] width 531 height 78
click at [253, 194] on label "Completed in the last 180 days and have certificate (attached)" at bounding box center [368, 195] width 231 height 12
click at [258, 194] on input "Completed in the last 180 days and have certificate (attached)" at bounding box center [262, 193] width 8 height 8
radio input "true"
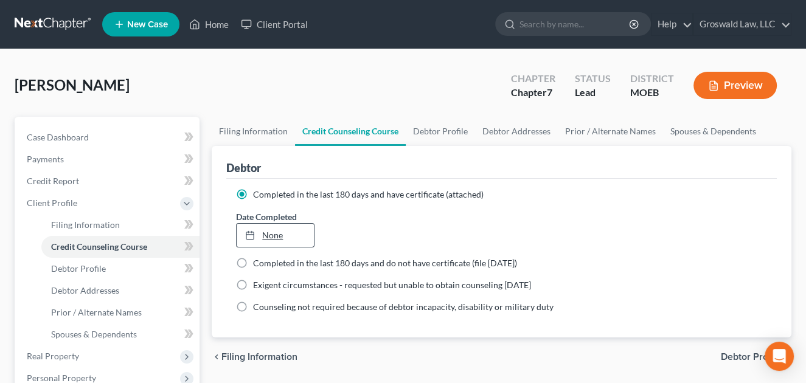
type input "[DATE]"
click at [285, 235] on link "None" at bounding box center [275, 235] width 77 height 23
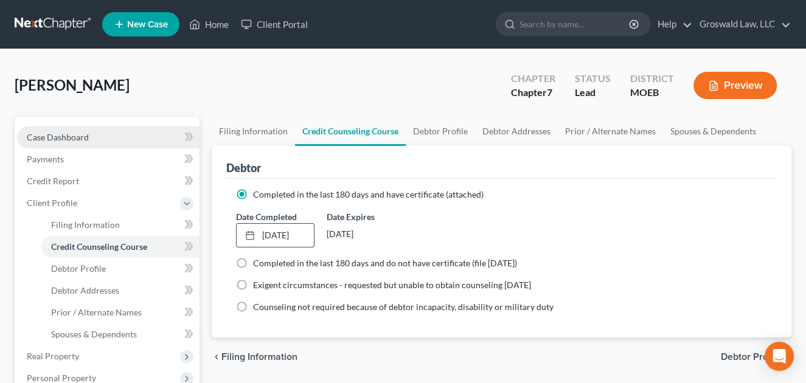
click at [83, 144] on link "Case Dashboard" at bounding box center [108, 138] width 182 height 22
select select "6"
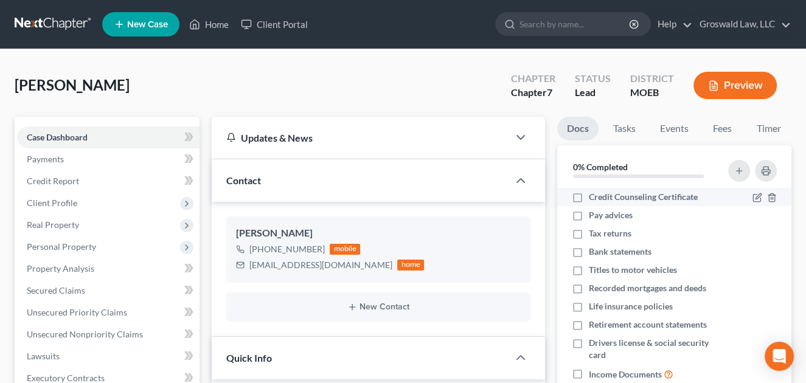
scroll to position [246, 0]
click at [589, 203] on label "Credit Counseling Certificate" at bounding box center [643, 197] width 109 height 12
click at [594, 199] on input "Credit Counseling Certificate" at bounding box center [598, 195] width 8 height 8
checkbox input "true"
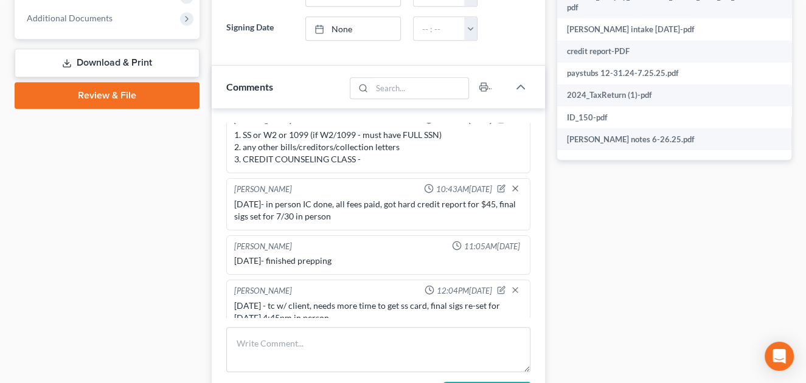
scroll to position [513, 0]
click at [616, 275] on div "Docs Tasks Events Fees Timer 7% Completed Nothing here yet! Credit Counseling C…" at bounding box center [674, 78] width 246 height 948
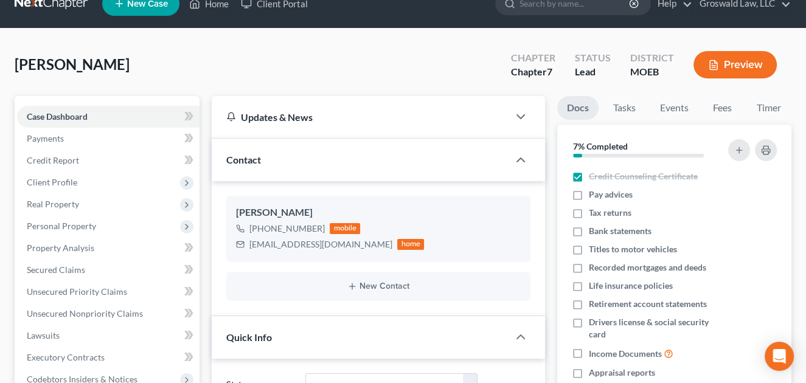
scroll to position [0, 0]
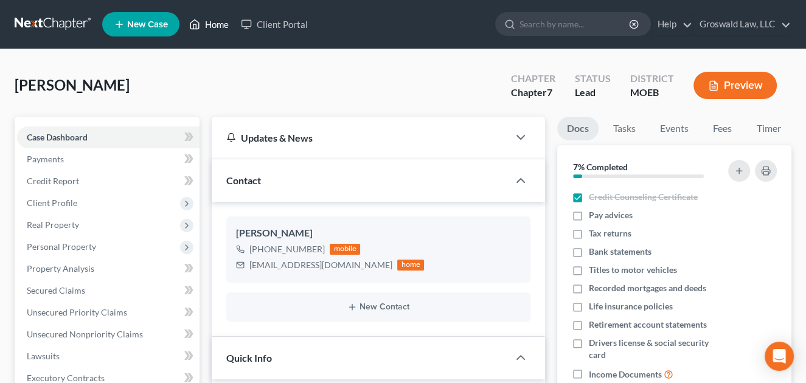
click at [200, 21] on icon at bounding box center [194, 24] width 11 height 15
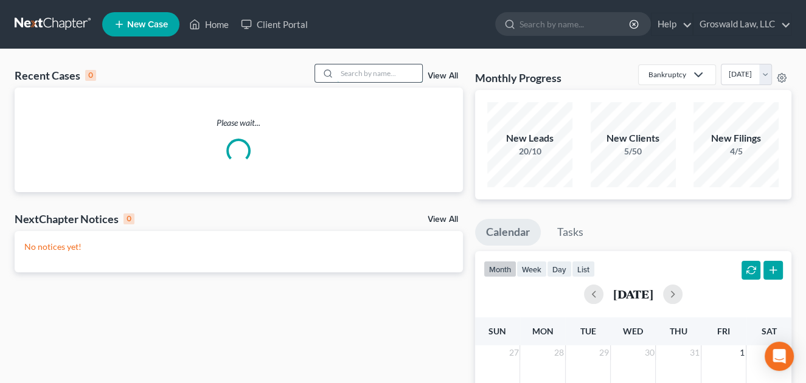
click at [372, 68] on input "search" at bounding box center [379, 73] width 85 height 18
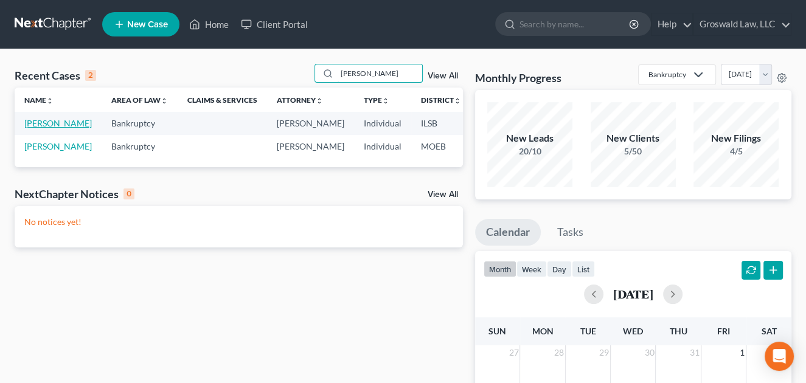
type input "[PERSON_NAME]"
click at [32, 128] on link "[PERSON_NAME]" at bounding box center [58, 123] width 68 height 10
select select "6"
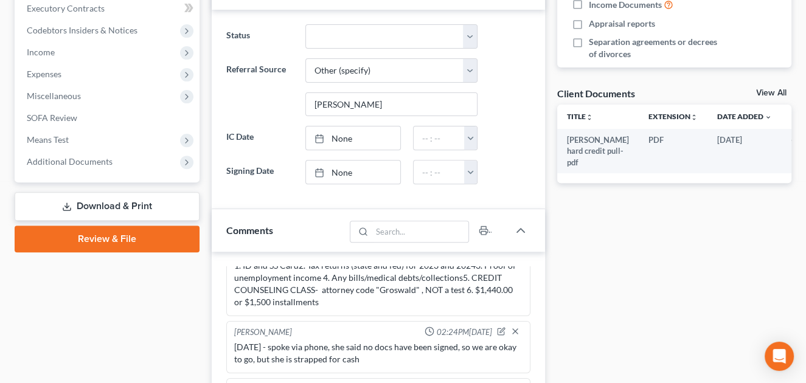
scroll to position [372, 0]
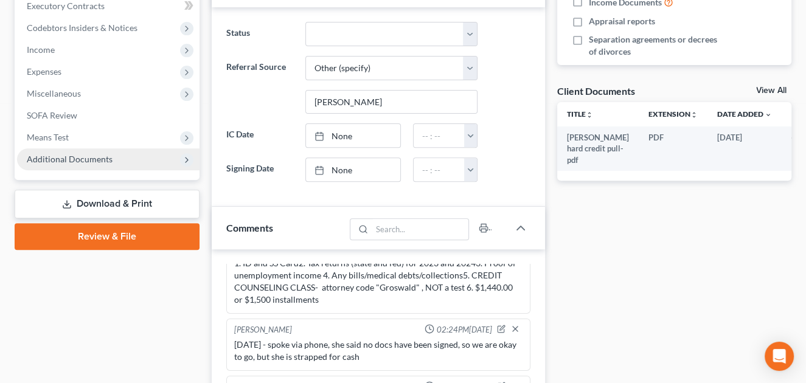
click at [78, 159] on span "Additional Documents" at bounding box center [70, 159] width 86 height 10
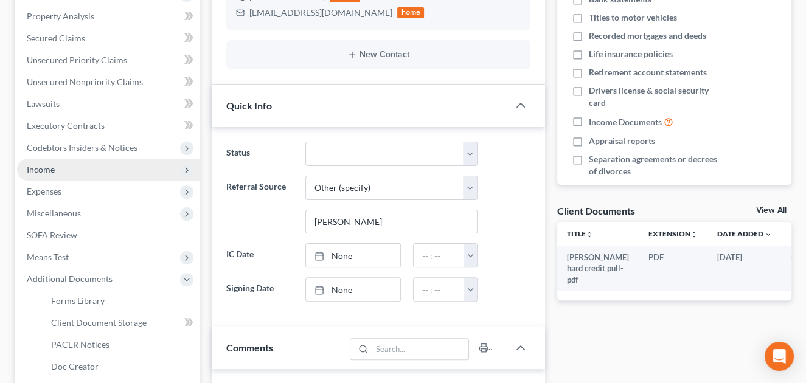
scroll to position [253, 0]
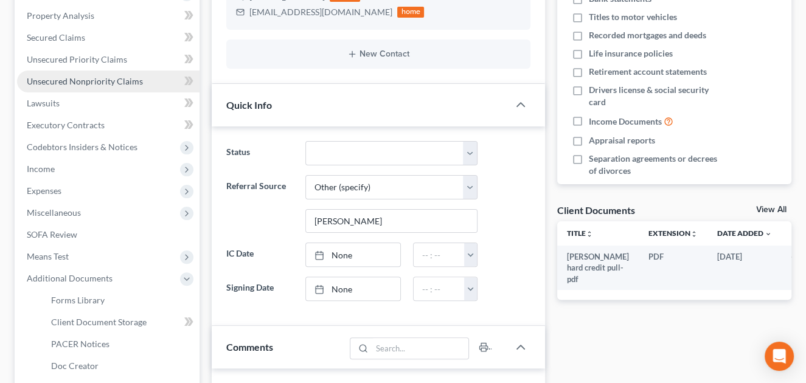
click at [99, 86] on span "Unsecured Nonpriority Claims" at bounding box center [85, 81] width 116 height 10
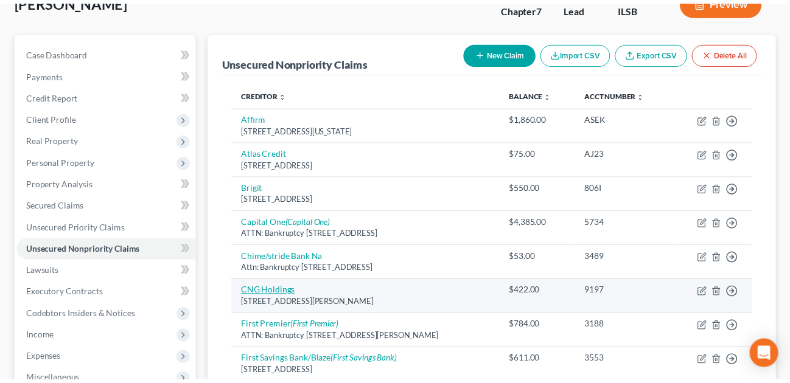
scroll to position [83, 0]
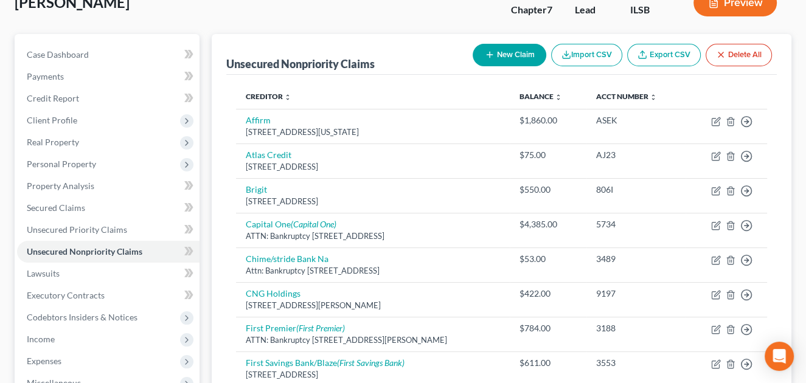
click at [305, 44] on div "Unsecured Nonpriority Claims New Claim Import CSV Export CSV Delete All" at bounding box center [501, 54] width 550 height 41
click at [499, 57] on button "New Claim" at bounding box center [510, 55] width 74 height 23
select select "0"
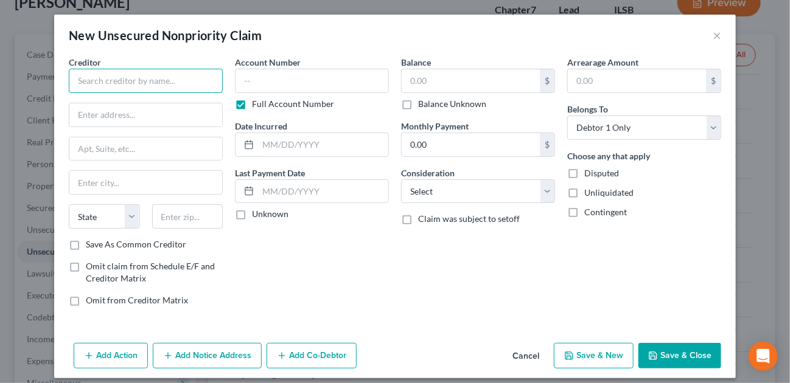
click at [129, 89] on input "text" at bounding box center [146, 81] width 154 height 24
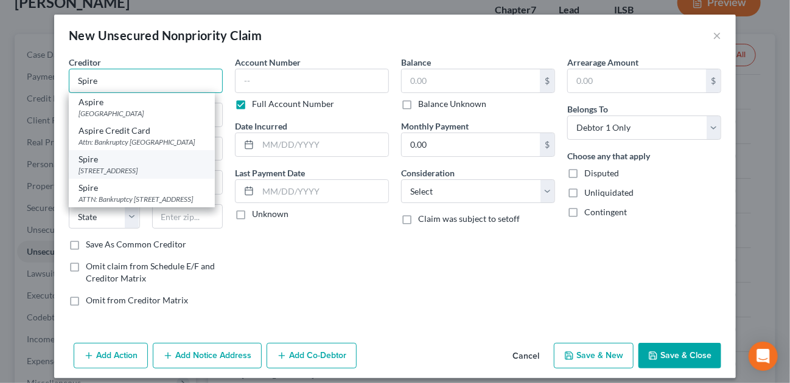
type input "Spire"
click at [146, 176] on div "[STREET_ADDRESS]" at bounding box center [141, 170] width 127 height 10
type input "[STREET_ADDRESS]"
type input "Saint Louis"
select select "26"
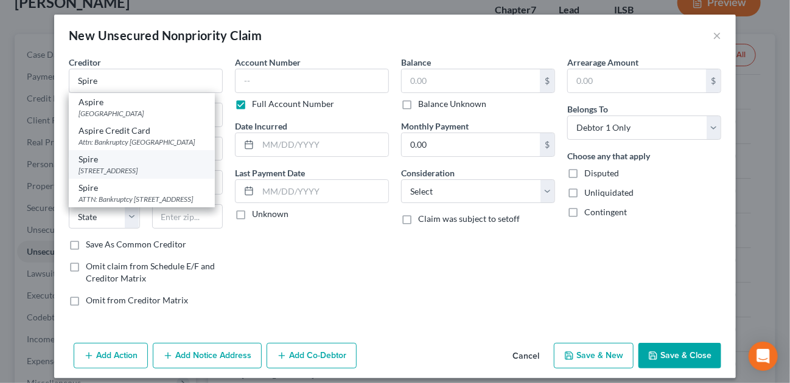
type input "63101"
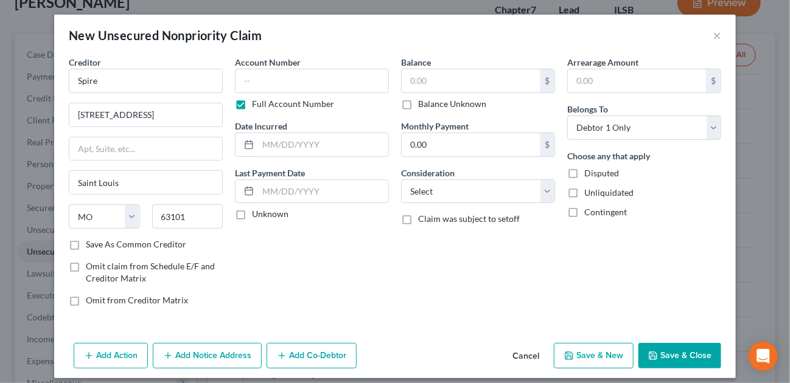
click at [197, 353] on button "Add Notice Address" at bounding box center [207, 356] width 109 height 26
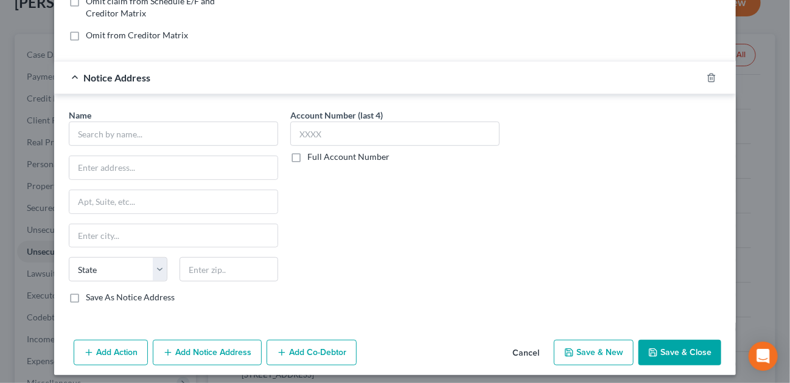
scroll to position [267, 0]
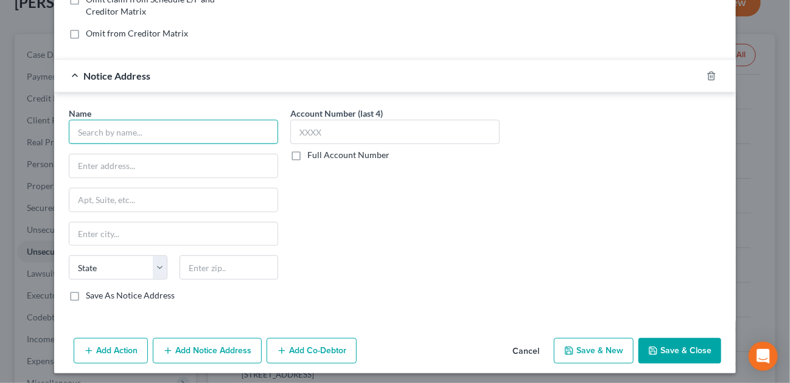
click at [146, 137] on input "text" at bounding box center [173, 132] width 209 height 24
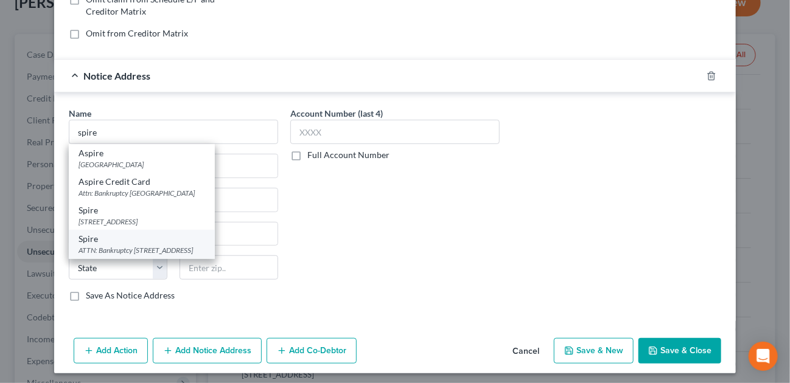
click at [163, 245] on div "ATTN: Bankruptcy [STREET_ADDRESS]" at bounding box center [141, 250] width 127 height 10
type input "Spire"
type input "ATTN: Bankruptcy"
type input "[STREET_ADDRESS]"
type input "Saint Louis"
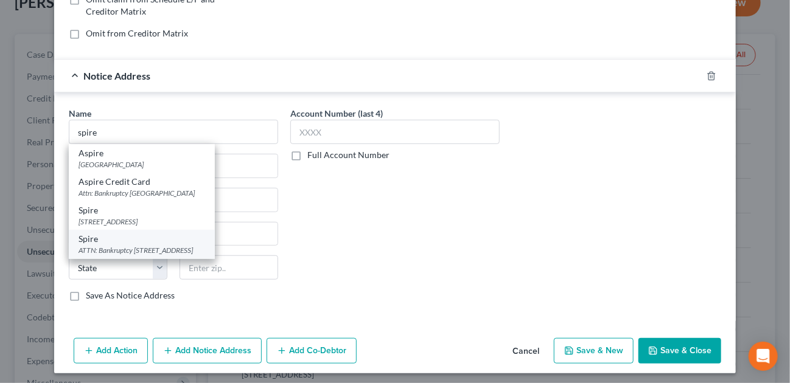
select select "26"
type input "63101"
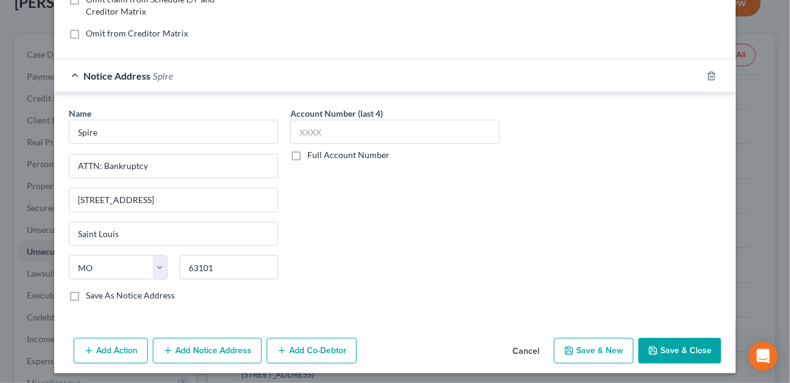
scroll to position [0, 0]
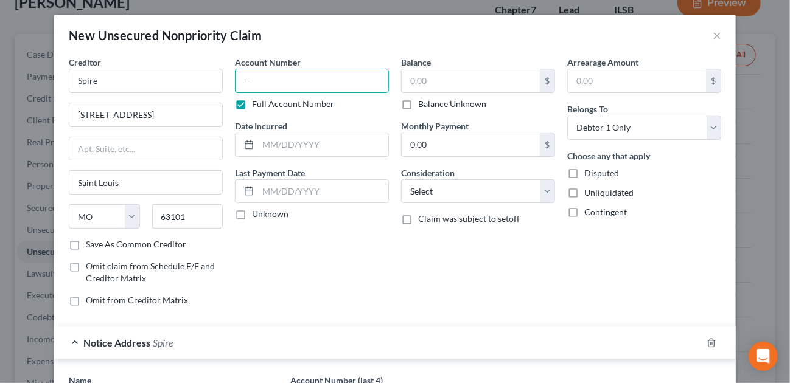
click at [300, 79] on input "text" at bounding box center [312, 81] width 154 height 24
type input "2963"
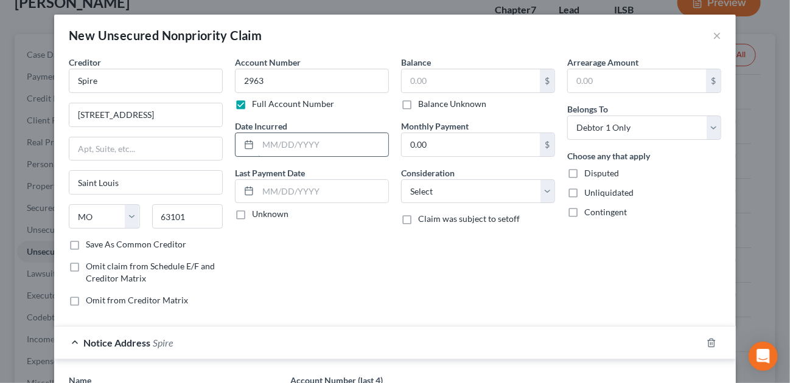
click at [292, 137] on input "text" at bounding box center [323, 144] width 130 height 23
type input "2025"
click at [426, 82] on input "text" at bounding box center [470, 80] width 138 height 23
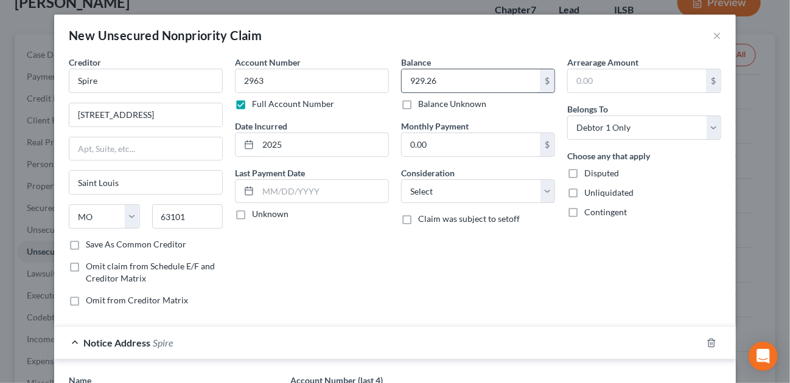
type input "929.26"
select select "20"
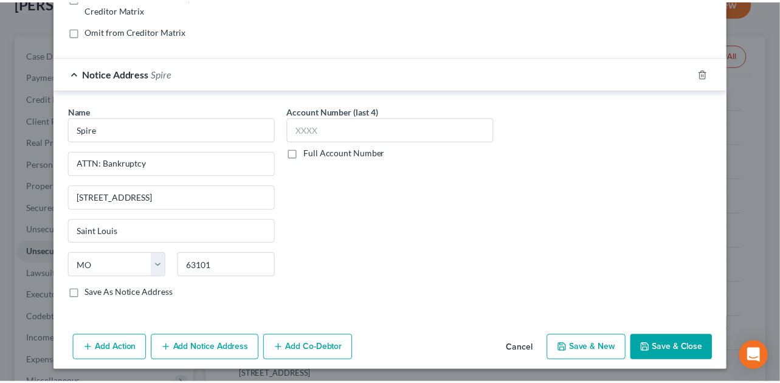
scroll to position [269, 0]
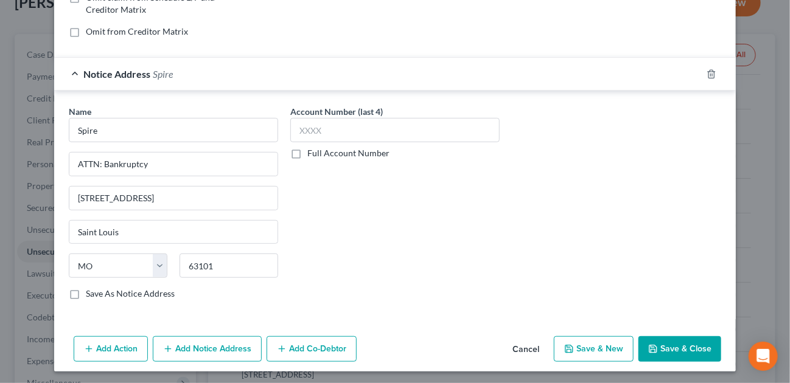
click at [658, 348] on button "Save & Close" at bounding box center [679, 349] width 83 height 26
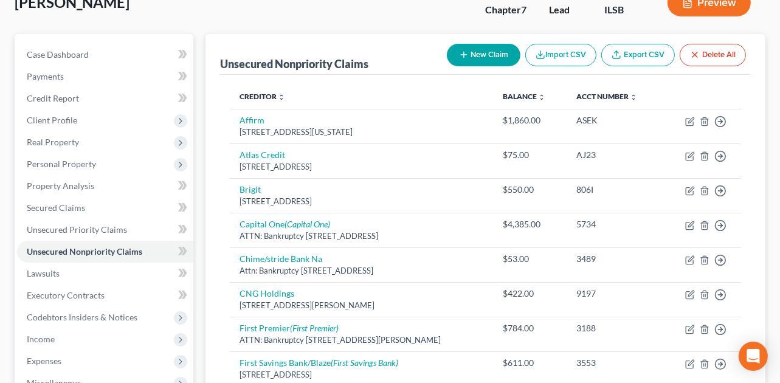
click at [474, 30] on div "[PERSON_NAME] Upgraded Chapter Chapter 7 Status Lead District ILSB Preview" at bounding box center [390, 7] width 751 height 53
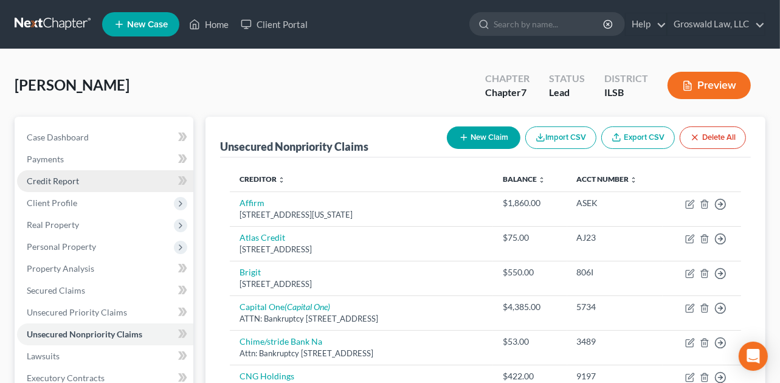
click at [72, 181] on span "Credit Report" at bounding box center [53, 181] width 52 height 10
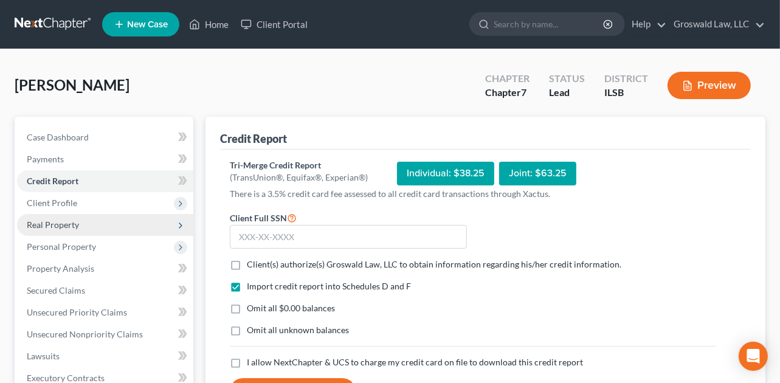
click at [58, 229] on span "Real Property" at bounding box center [53, 225] width 52 height 10
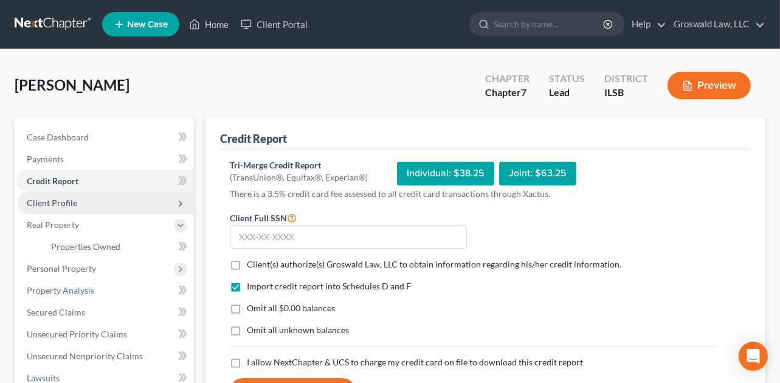
click at [58, 203] on span "Client Profile" at bounding box center [52, 203] width 50 height 10
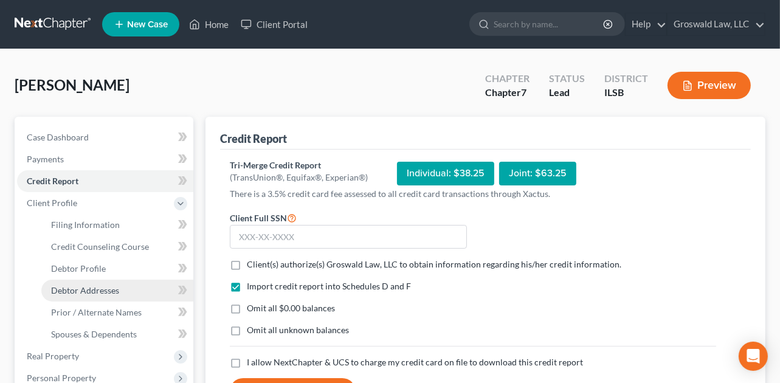
click at [92, 296] on link "Debtor Addresses" at bounding box center [117, 291] width 152 height 22
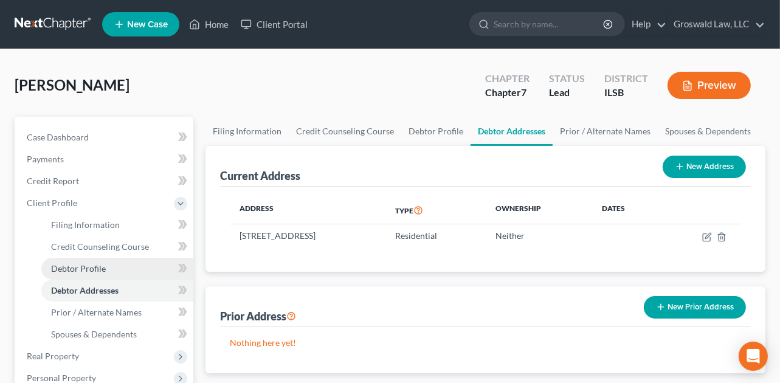
click at [88, 270] on span "Debtor Profile" at bounding box center [78, 268] width 55 height 10
select select "0"
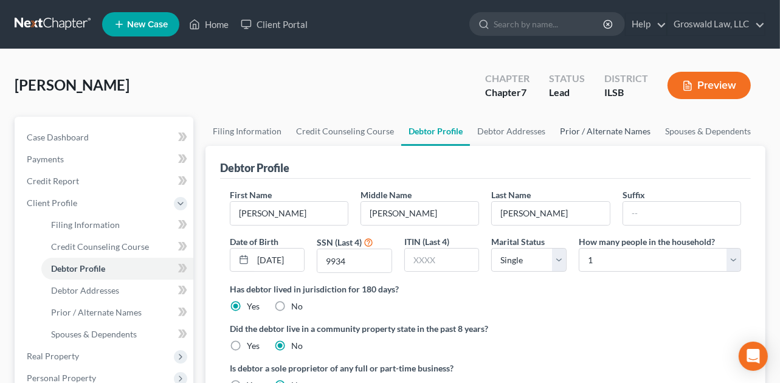
click at [597, 133] on link "Prior / Alternate Names" at bounding box center [605, 131] width 105 height 29
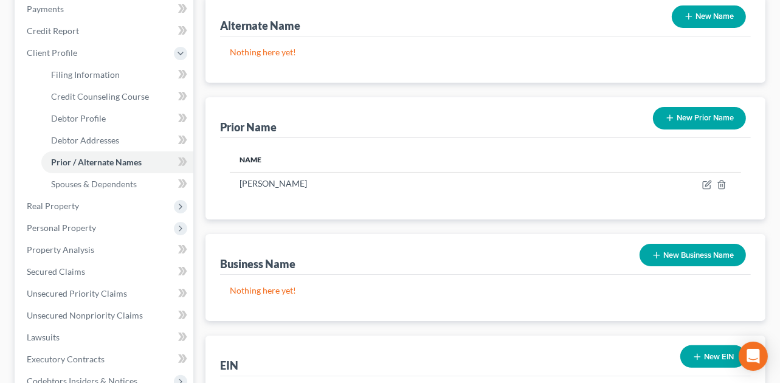
scroll to position [158, 0]
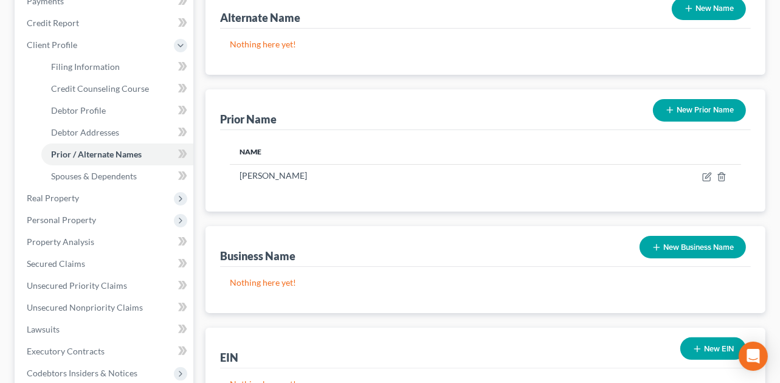
click at [658, 105] on button "New Prior Name" at bounding box center [699, 110] width 93 height 23
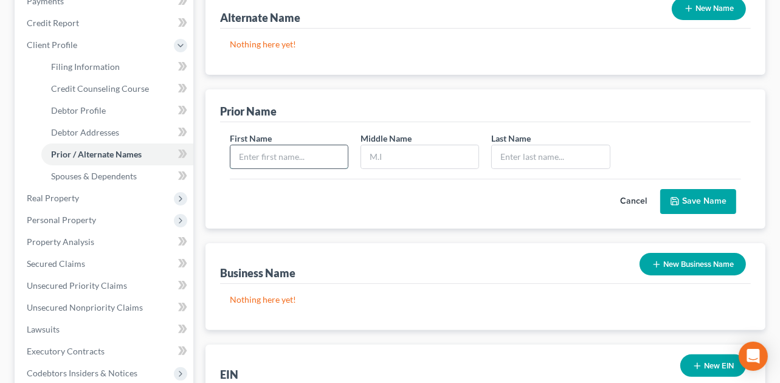
click at [282, 155] on input "text" at bounding box center [289, 156] width 117 height 23
type input "[PERSON_NAME]"
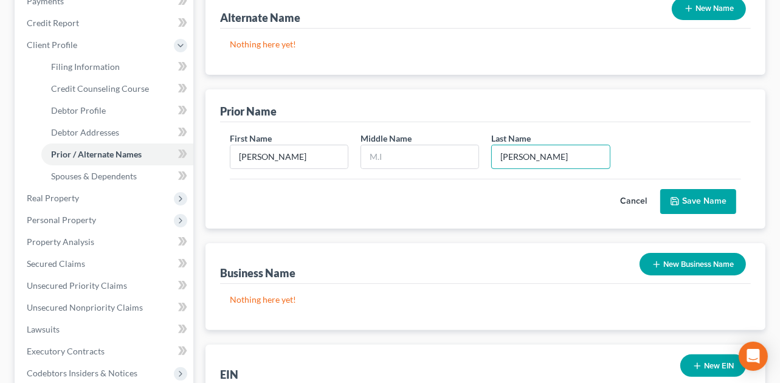
type input "[PERSON_NAME]"
click at [658, 196] on button "Save Name" at bounding box center [699, 202] width 76 height 26
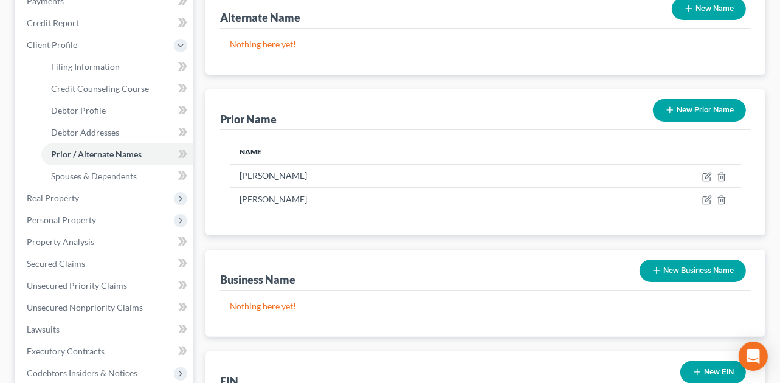
click at [530, 242] on div "Alternate Name New Name Nothing here yet! Prior Name New Prior Name Name [PERSO…" at bounding box center [486, 213] width 560 height 451
click at [108, 309] on span "Unsecured Nonpriority Claims" at bounding box center [85, 307] width 116 height 10
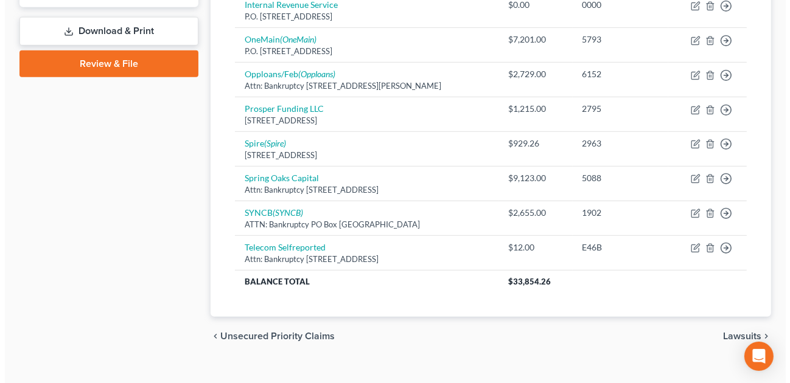
scroll to position [545, 0]
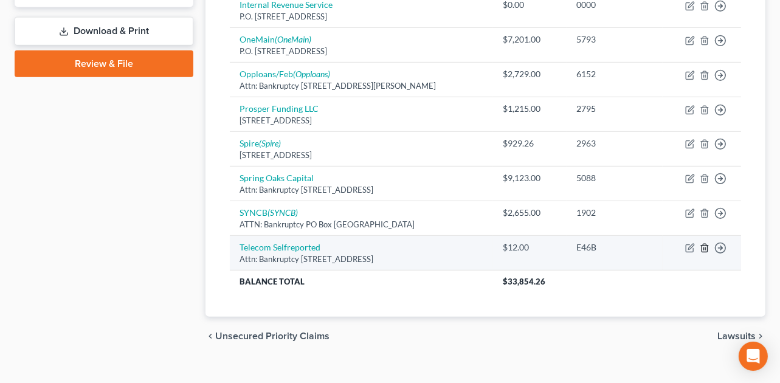
click at [658, 245] on icon "button" at bounding box center [704, 249] width 5 height 8
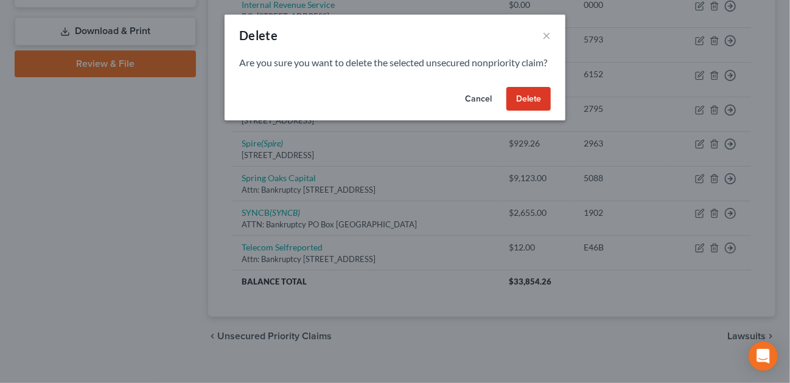
click at [523, 111] on button "Delete" at bounding box center [528, 99] width 44 height 24
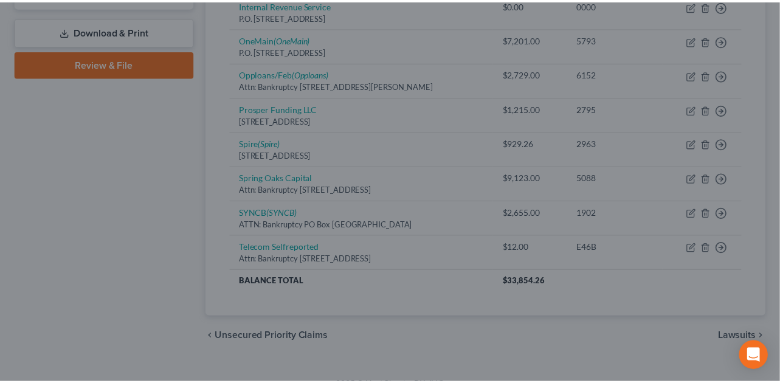
scroll to position [527, 0]
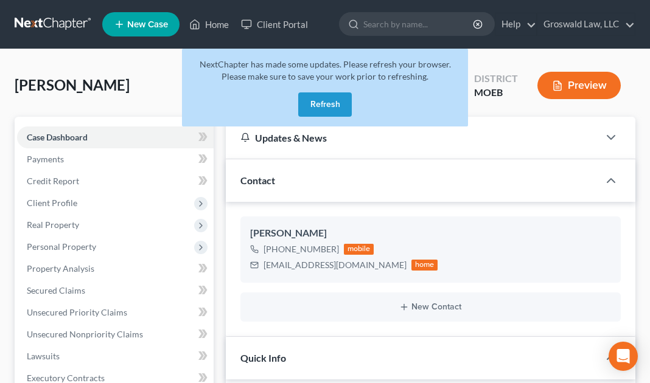
select select "6"
